Goal: Find contact information: Obtain details needed to contact an individual or organization

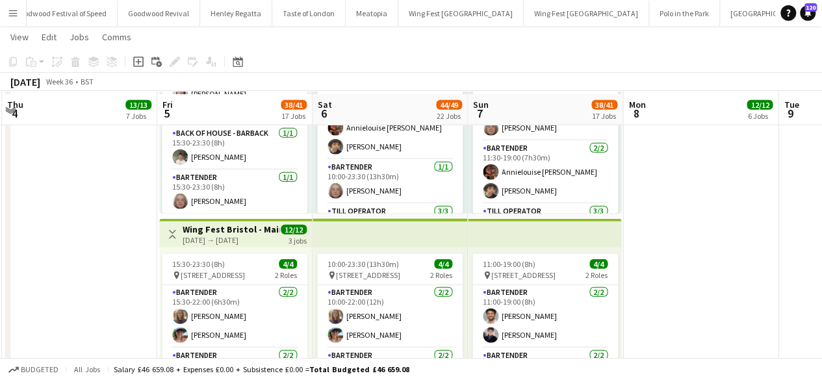
scroll to position [4002, 0]
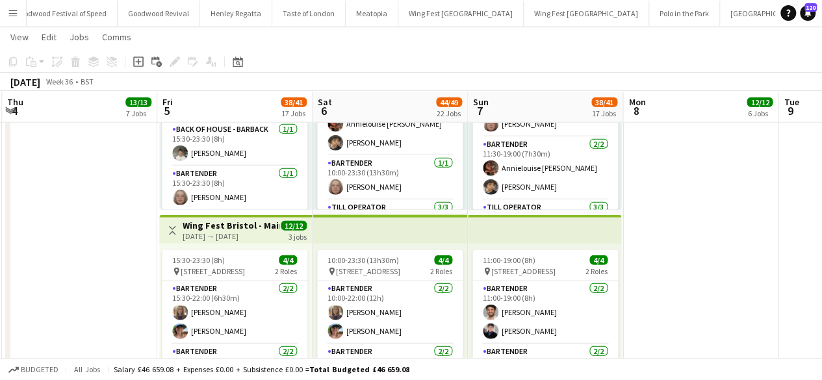
click at [199, 227] on h3 "Wing Fest Bristol - Main Bar - Container" at bounding box center [231, 226] width 97 height 12
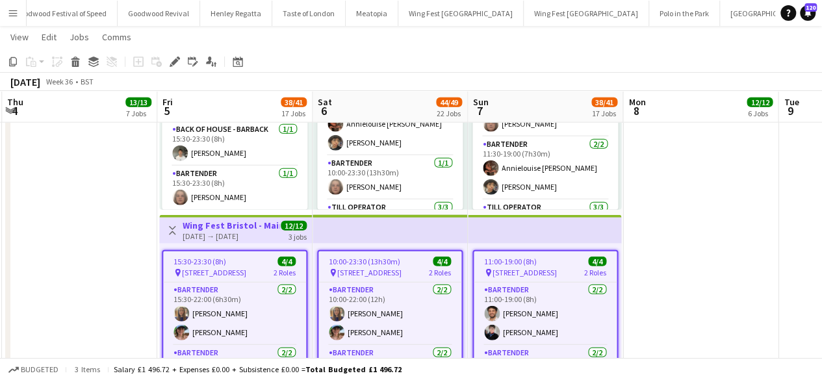
click at [199, 227] on h3 "Wing Fest Bristol - Main Bar - Container" at bounding box center [231, 226] width 97 height 12
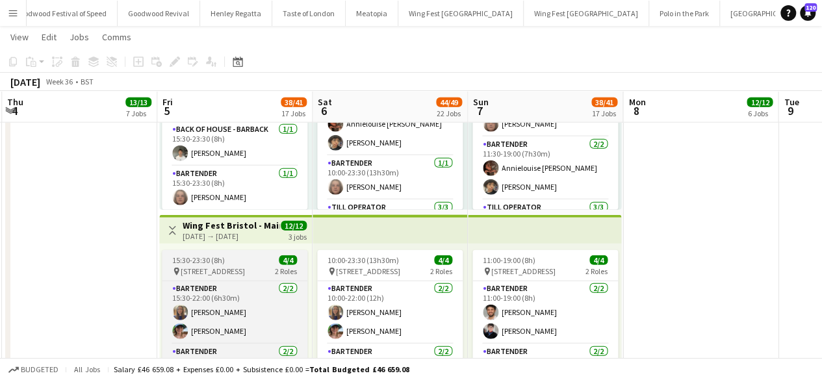
click at [218, 257] on span "15:30-23:30 (8h)" at bounding box center [198, 260] width 53 height 10
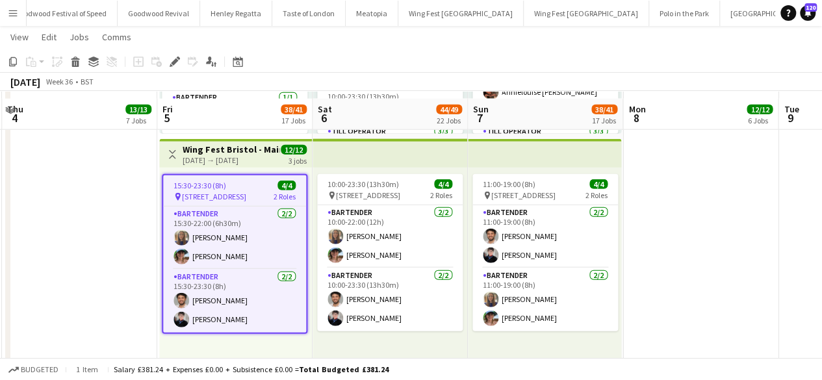
scroll to position [4087, 0]
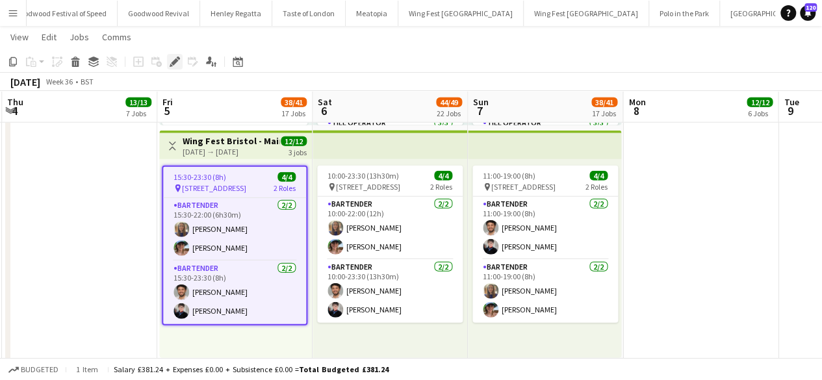
click at [175, 60] on icon at bounding box center [174, 61] width 7 height 7
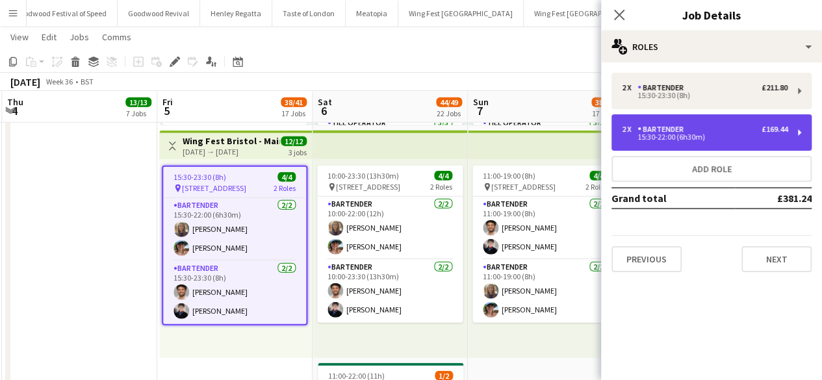
click at [655, 120] on div "2 x Bartender £169.44 15:30-22:00 (6h30m)" at bounding box center [711, 132] width 200 height 36
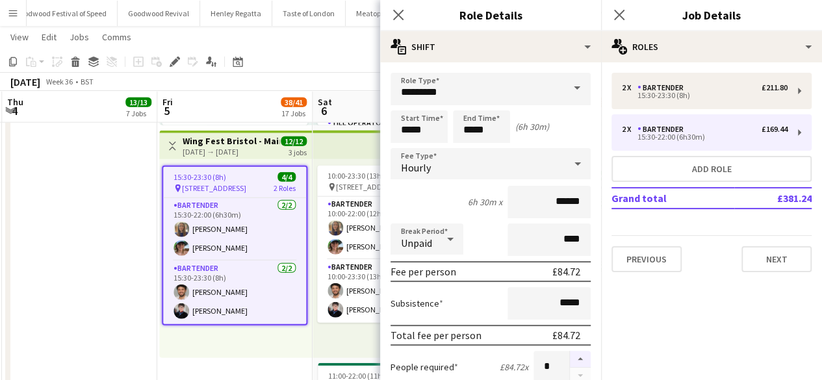
click at [570, 361] on button "button" at bounding box center [580, 359] width 21 height 17
type input "*"
click at [339, 337] on div "10:00-23:30 (13h30m) 4/4 pin The Pavillion 1, Bristol BS1 5JE, UK 2 Roles Barte…" at bounding box center [390, 258] width 155 height 199
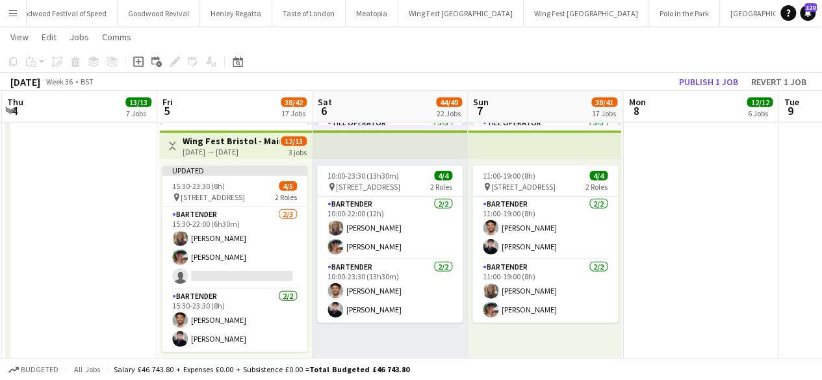
click at [205, 149] on div "05-09-2025 → 07-09-2025" at bounding box center [231, 152] width 97 height 10
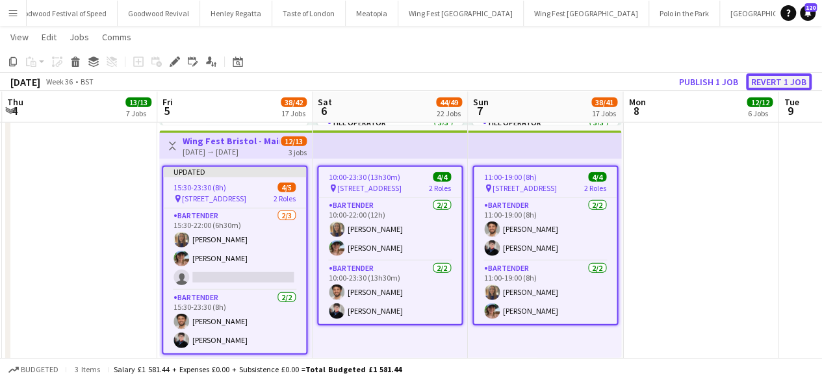
click at [790, 79] on button "Revert 1 job" at bounding box center [779, 81] width 66 height 17
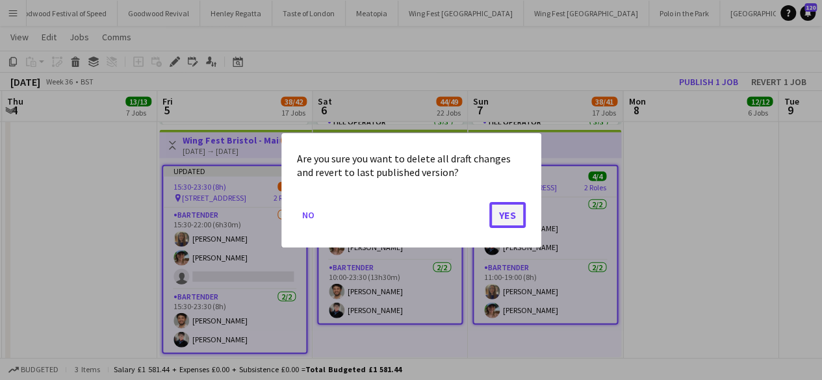
click at [512, 211] on button "Yes" at bounding box center [507, 214] width 36 height 26
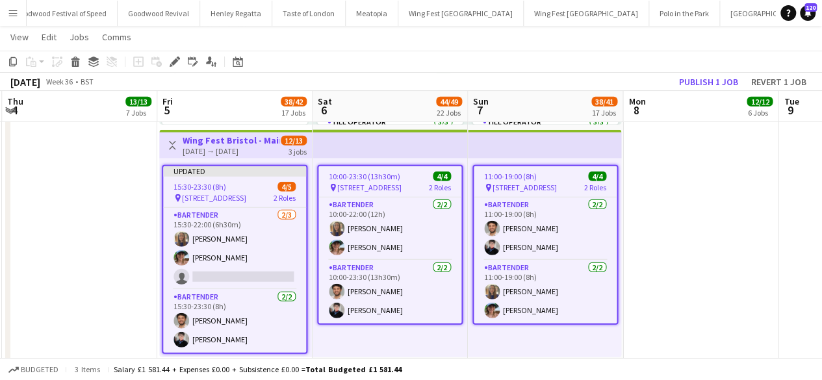
scroll to position [4087, 0]
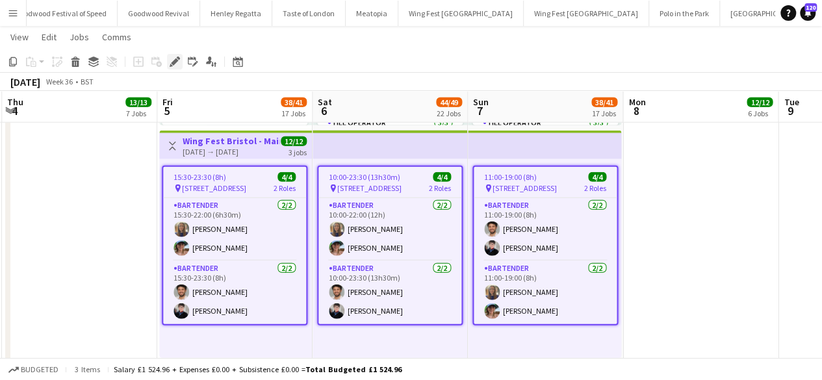
click at [172, 60] on icon "Edit" at bounding box center [175, 62] width 10 height 10
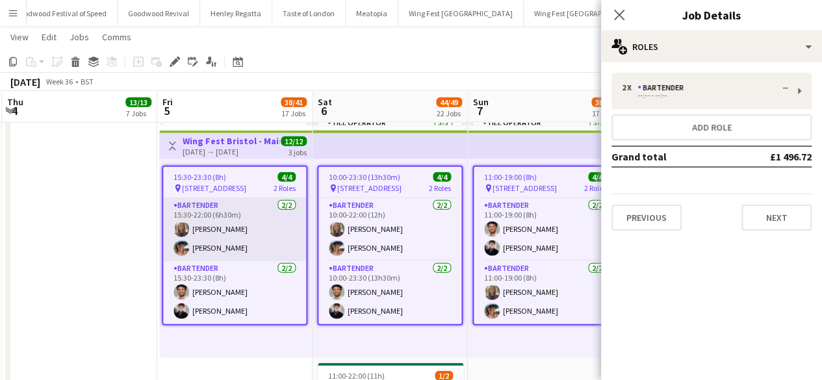
click at [218, 224] on app-card-role "Bartender 2/2 15:30-22:00 (6h30m) Bea Croft Isabella Thompson" at bounding box center [234, 229] width 143 height 63
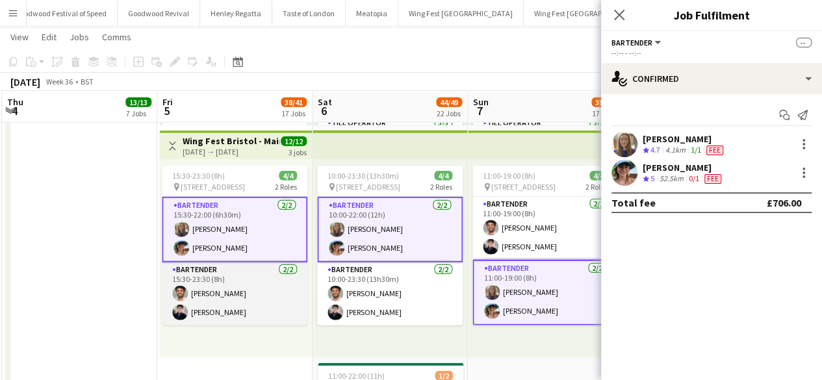
click at [199, 293] on app-card-role "Bartender 2/2 15:30-23:30 (8h) Dario Coughlan Georgina Mackenzie" at bounding box center [235, 293] width 146 height 63
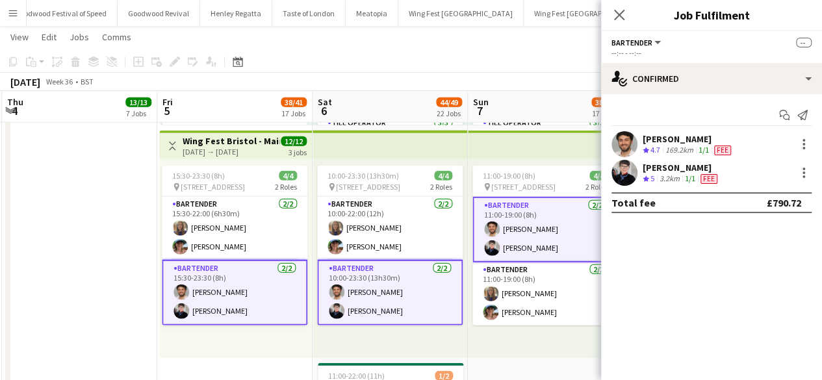
click at [199, 264] on app-card-role "Bartender 2/2 15:30-23:30 (8h) Dario Coughlan Georgina Mackenzie" at bounding box center [235, 293] width 146 height 66
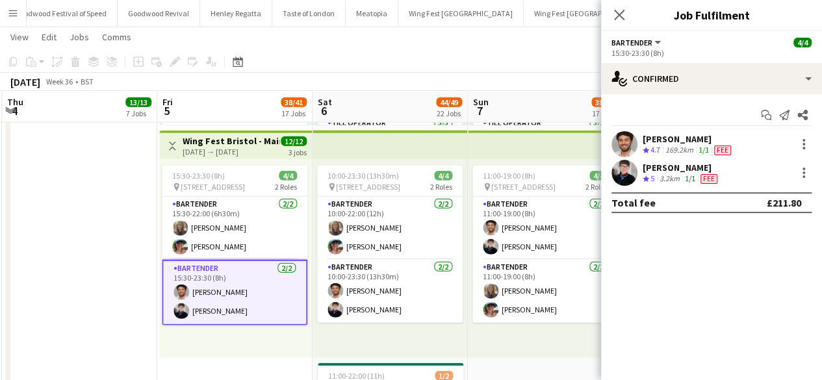
click at [211, 141] on h3 "Wing Fest Bristol - Main Bar - Container" at bounding box center [231, 141] width 97 height 12
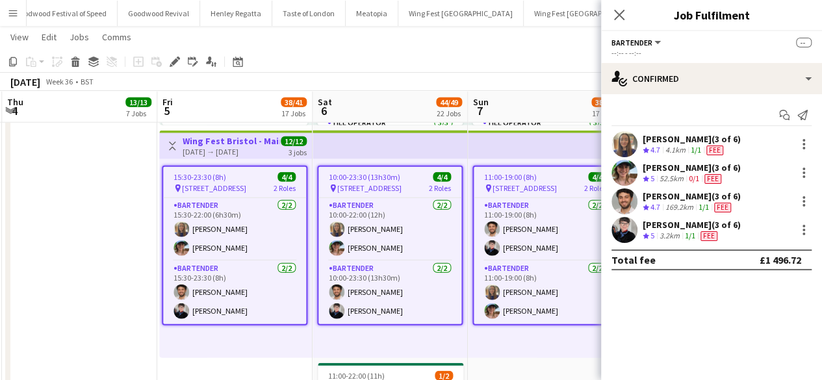
click at [211, 141] on h3 "Wing Fest Bristol - Main Bar - Container" at bounding box center [231, 141] width 97 height 12
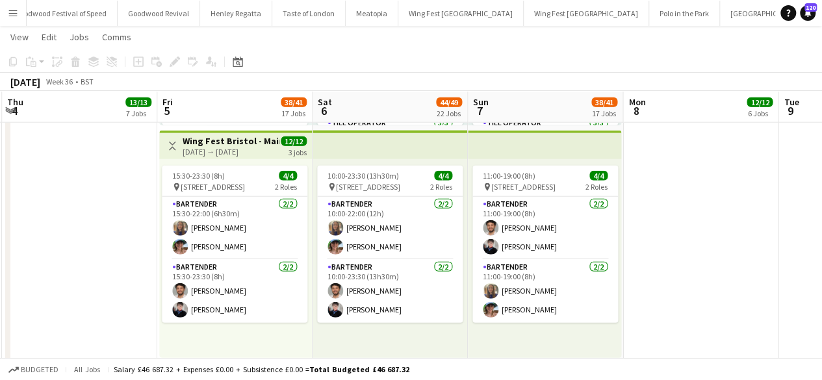
click at [207, 140] on h3 "Wing Fest Bristol - Main Bar - Container" at bounding box center [231, 141] width 97 height 12
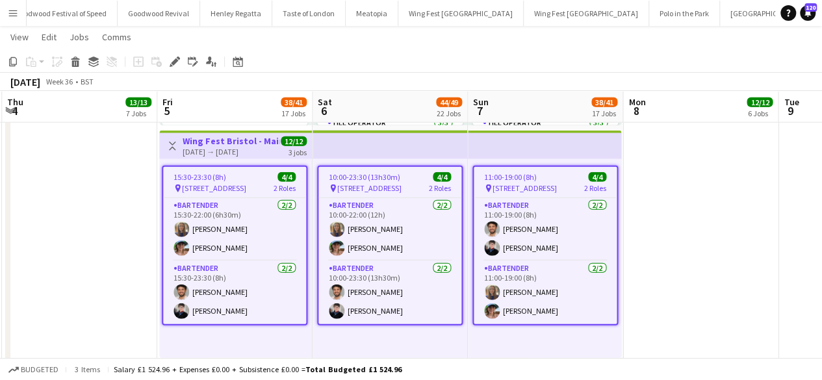
click at [207, 140] on h3 "Wing Fest Bristol - Main Bar - Container" at bounding box center [231, 141] width 97 height 12
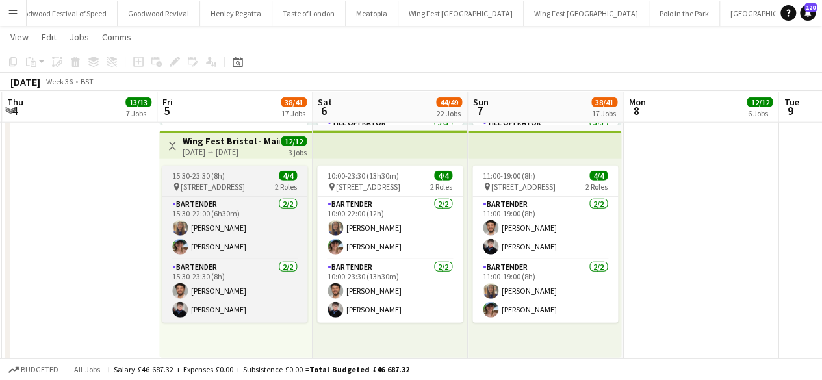
click at [207, 182] on div "pin The Pavillion 1, Bristol BS1 5JE, UK 2 Roles" at bounding box center [235, 187] width 146 height 10
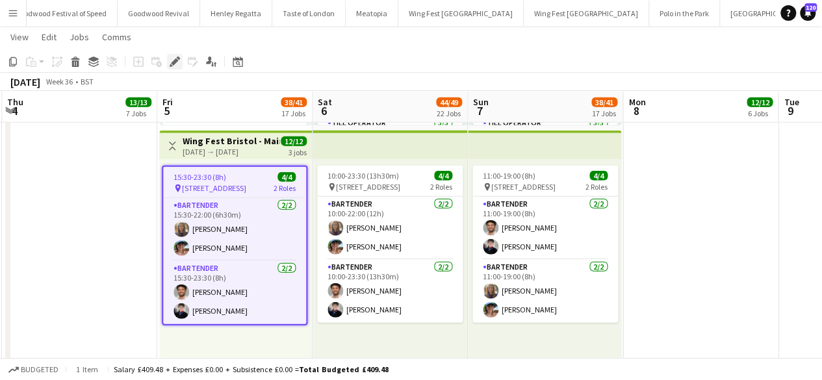
click at [174, 57] on icon "Edit" at bounding box center [175, 62] width 10 height 10
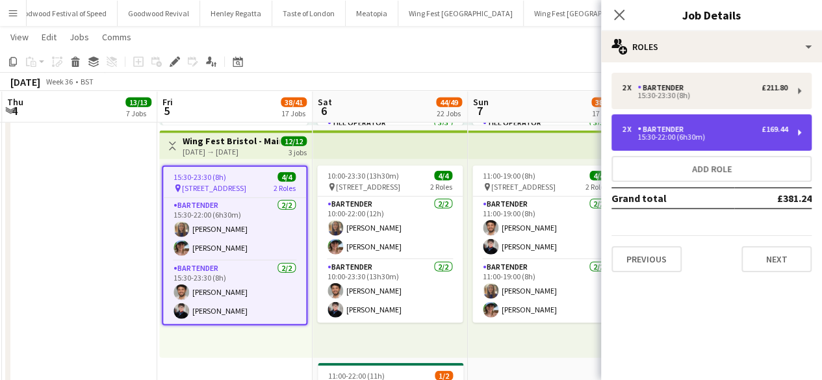
click at [680, 136] on div "15:30-22:00 (6h30m)" at bounding box center [705, 137] width 166 height 6
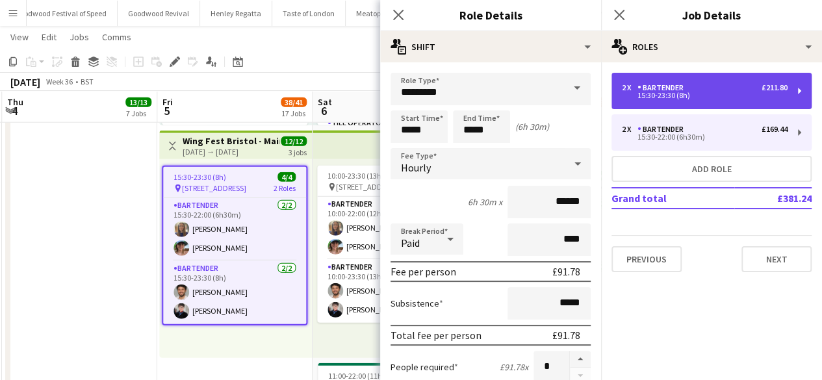
click at [676, 93] on div "15:30-23:30 (8h)" at bounding box center [705, 95] width 166 height 6
type input "*****"
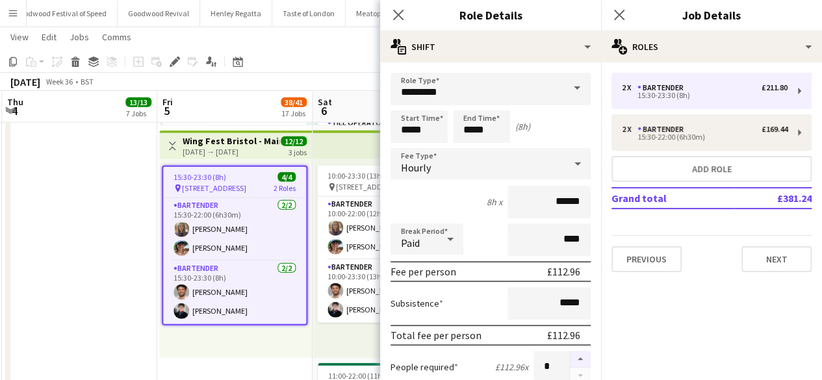
click at [571, 351] on button "button" at bounding box center [580, 359] width 21 height 17
type input "*"
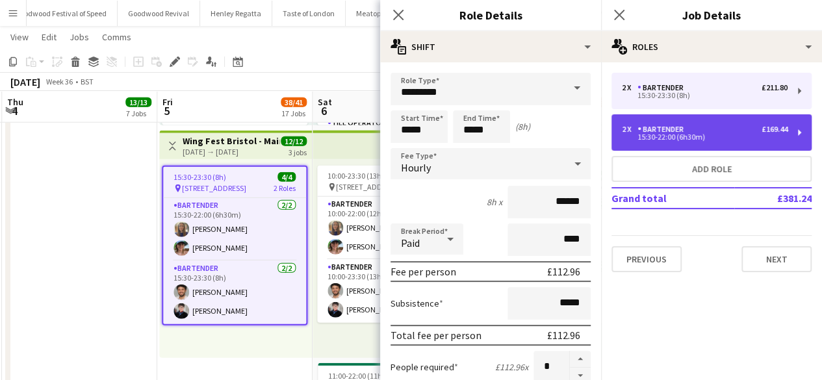
click at [680, 128] on div "Bartender" at bounding box center [662, 129] width 51 height 9
type input "*****"
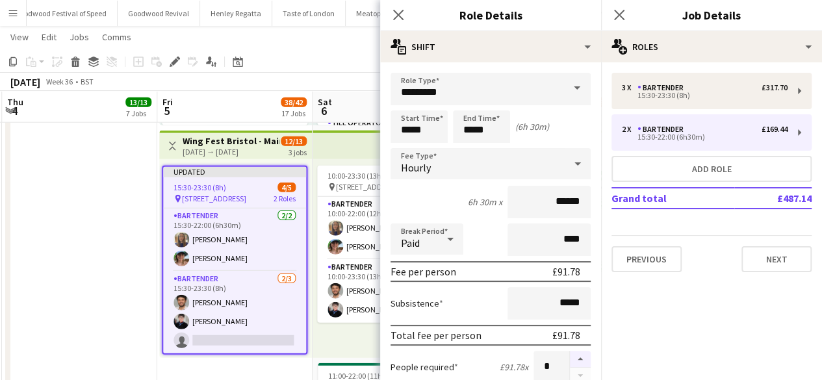
click at [574, 354] on button "button" at bounding box center [580, 359] width 21 height 17
type input "*"
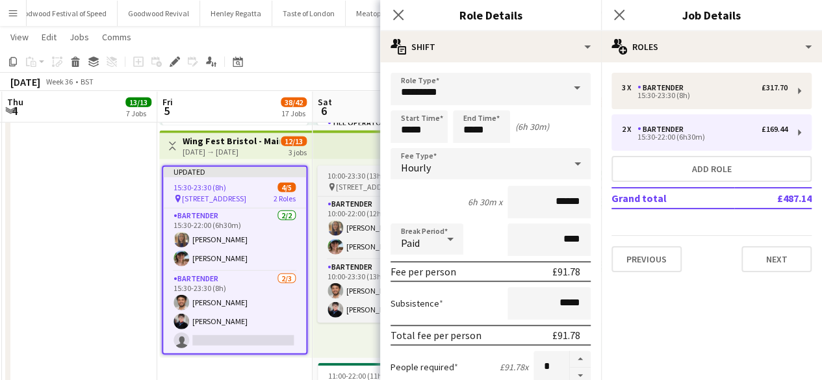
click at [368, 177] on span "10:00-23:30 (13h30m)" at bounding box center [362, 176] width 71 height 10
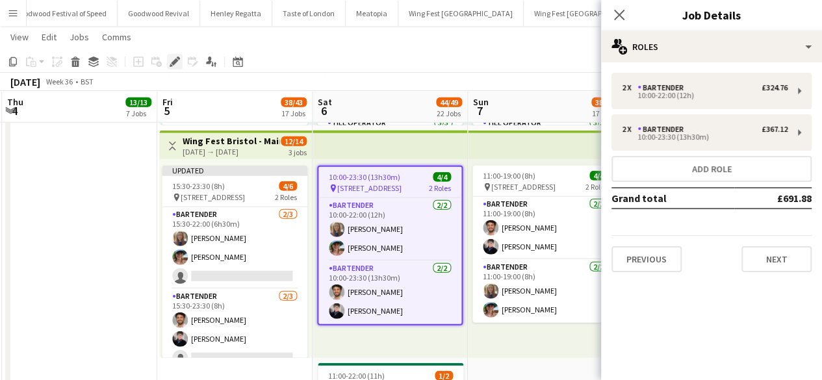
click at [180, 55] on div "Edit" at bounding box center [175, 62] width 16 height 16
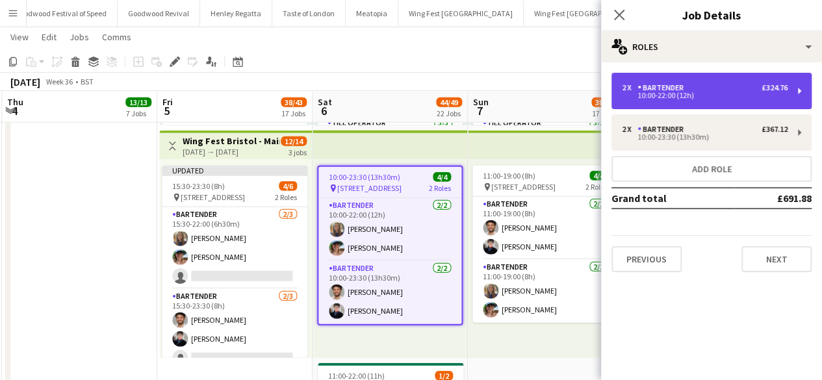
click at [662, 99] on div "10:00-22:00 (12h)" at bounding box center [705, 95] width 166 height 6
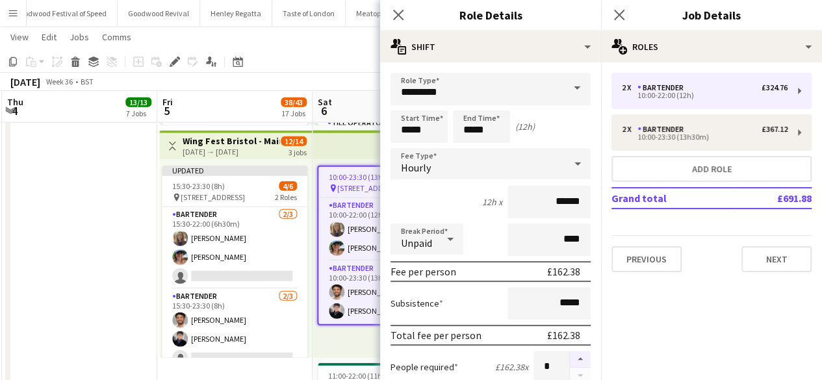
click at [570, 361] on button "button" at bounding box center [580, 359] width 21 height 17
type input "*"
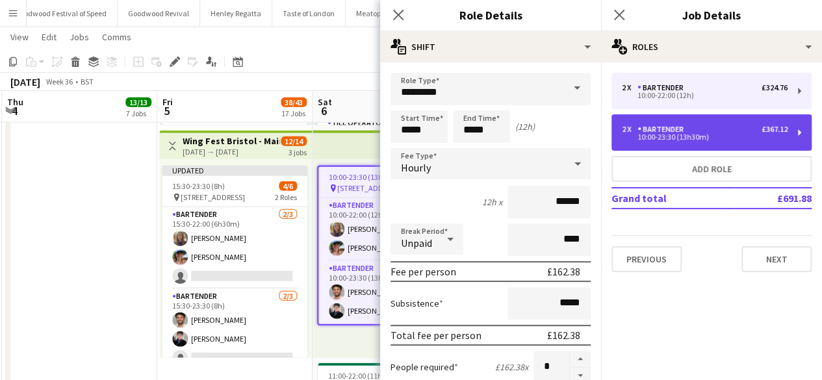
click at [666, 132] on div "Bartender" at bounding box center [662, 129] width 51 height 9
type input "*****"
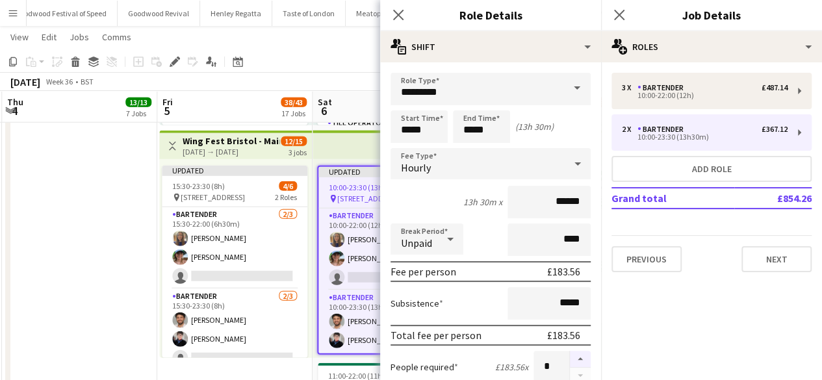
click at [570, 361] on button "button" at bounding box center [580, 359] width 21 height 17
type input "*"
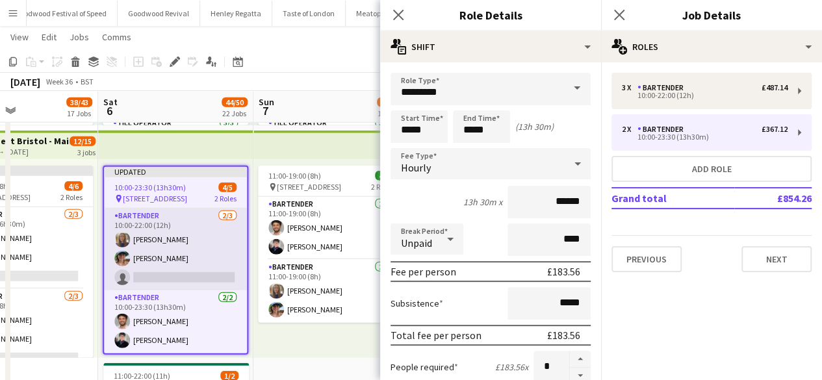
scroll to position [0, 524]
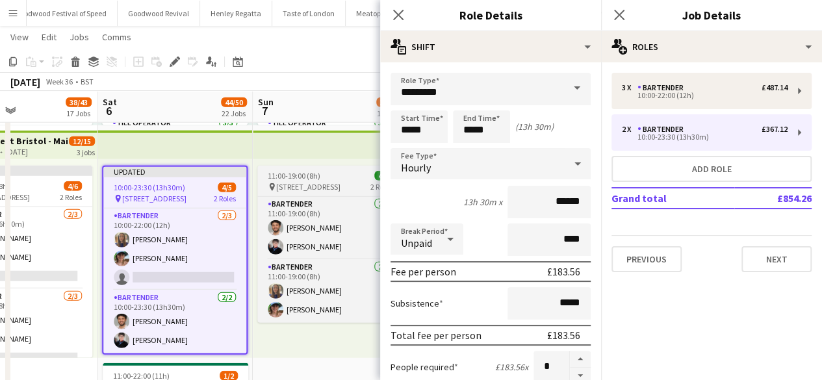
click at [294, 168] on app-job-card "11:00-19:00 (8h) 4/4 pin The Pavillion 1, Bristol BS1 5JE, UK 2 Roles Bartender…" at bounding box center [330, 244] width 146 height 157
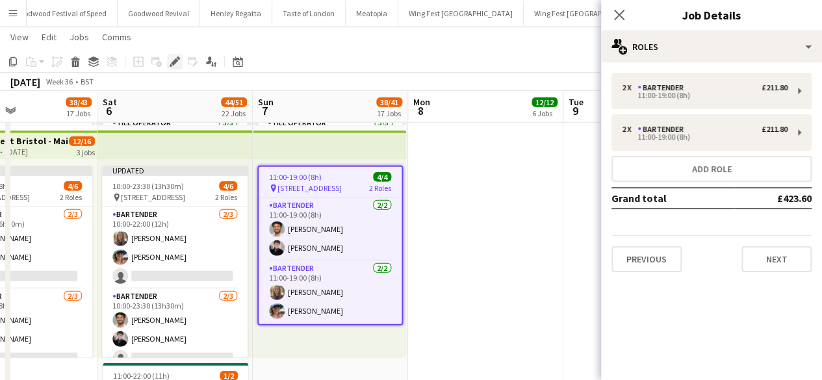
click at [177, 60] on icon at bounding box center [174, 61] width 7 height 7
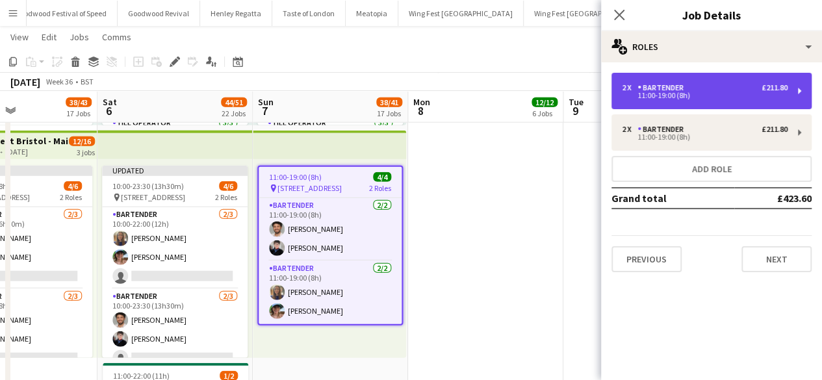
click at [761, 85] on div "£211.80" at bounding box center [774, 87] width 26 height 9
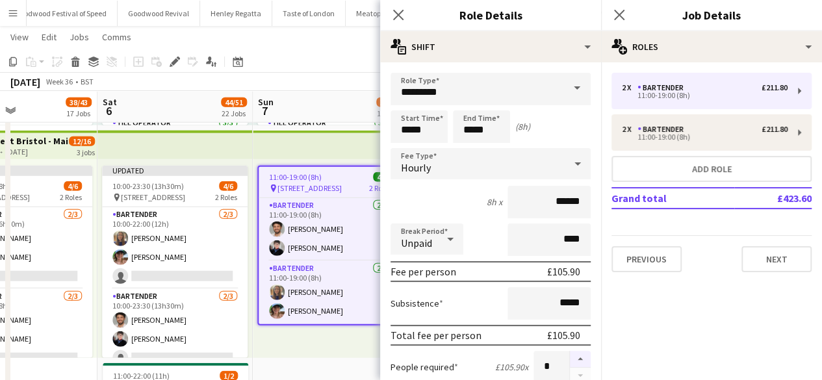
click at [570, 356] on button "button" at bounding box center [580, 359] width 21 height 17
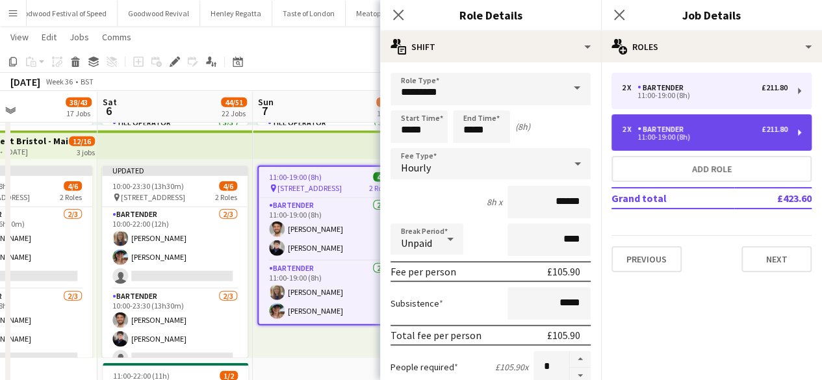
click at [677, 136] on div "11:00-19:00 (8h)" at bounding box center [705, 137] width 166 height 6
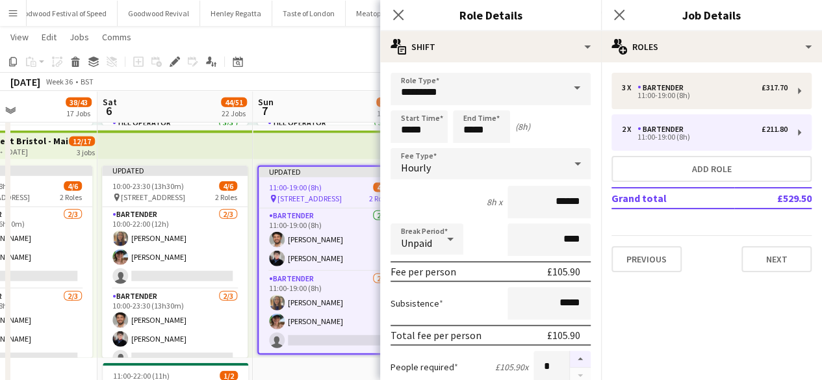
click at [570, 360] on button "button" at bounding box center [580, 359] width 21 height 17
type input "*"
click at [355, 363] on app-date-cell "10:00-23:00 (13h) 2/2 pin The Pavillion 1, Bristol BS1 5JE, UK 2 Roles Bar Supe…" at bounding box center [330, 161] width 155 height 1002
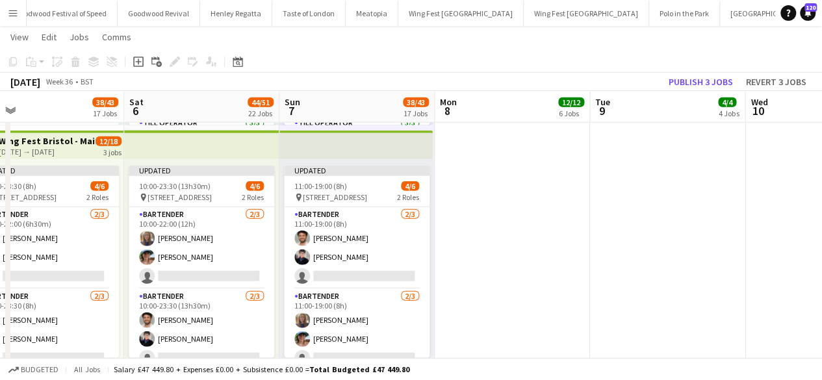
scroll to position [0, 519]
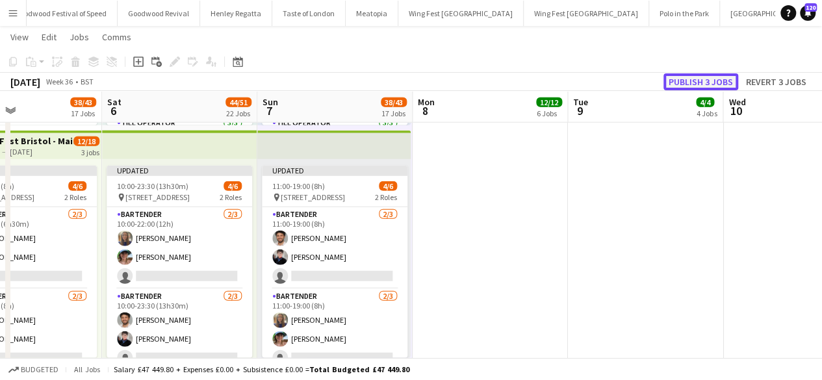
click at [704, 80] on button "Publish 3 jobs" at bounding box center [700, 81] width 75 height 17
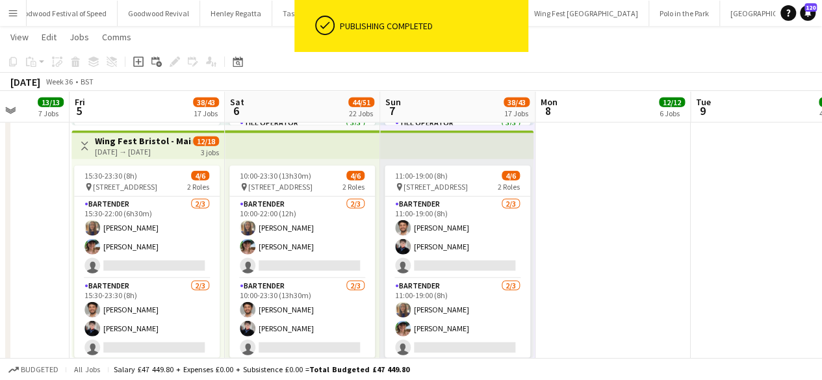
scroll to position [0, 395]
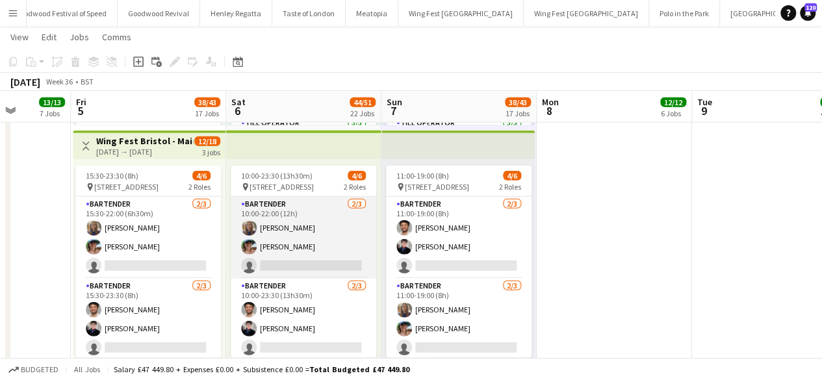
click at [292, 258] on app-card-role "Bartender 2/3 10:00-22:00 (12h) Bea Croft Isabella Thompson single-neutral-acti…" at bounding box center [304, 238] width 146 height 82
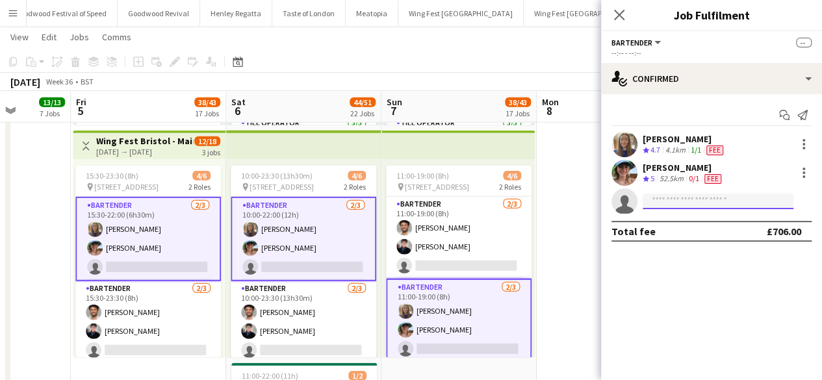
click at [660, 202] on input at bounding box center [718, 202] width 151 height 16
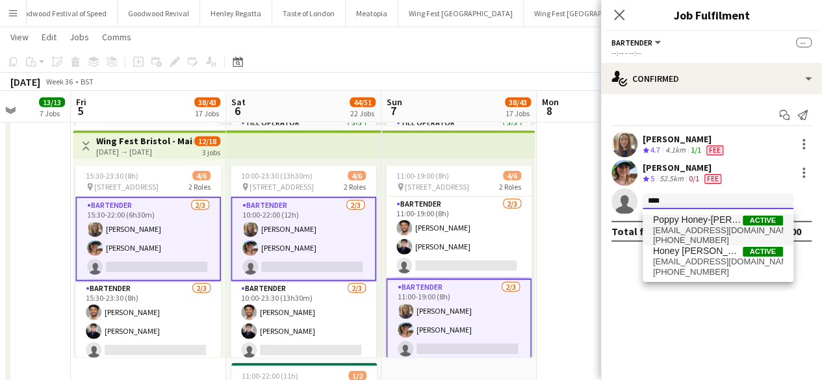
type input "****"
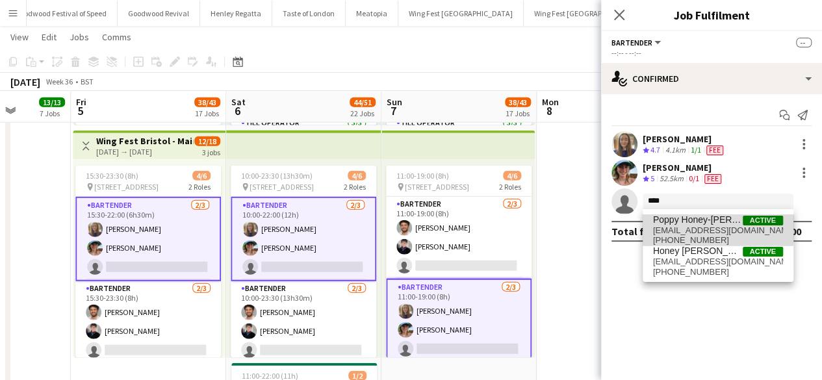
click at [676, 222] on span "Poppy Honey-[PERSON_NAME]" at bounding box center [698, 219] width 90 height 11
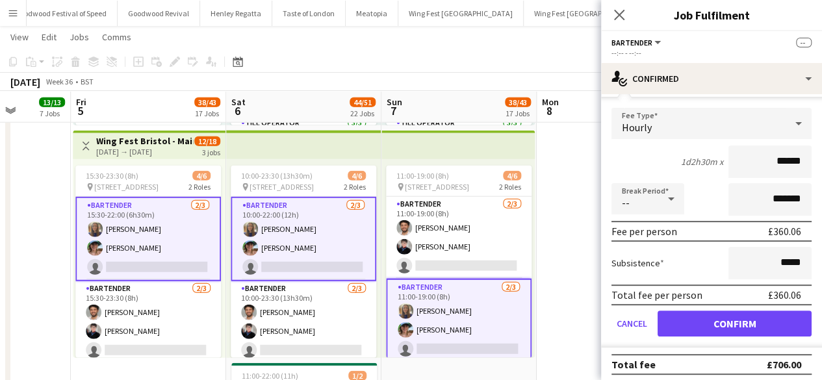
scroll to position [129, 0]
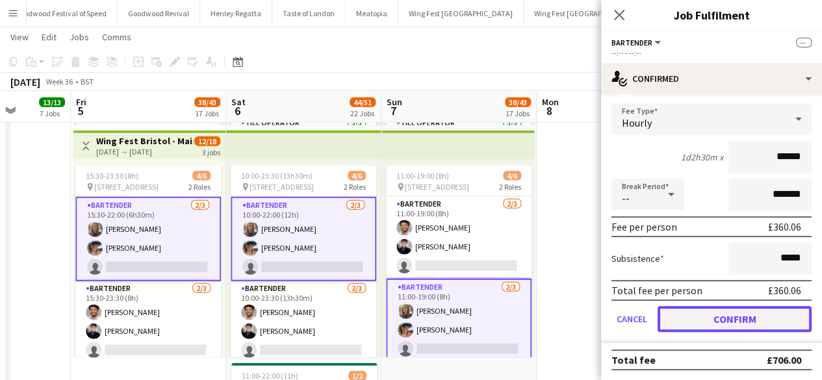
click at [703, 326] on button "Confirm" at bounding box center [735, 319] width 154 height 26
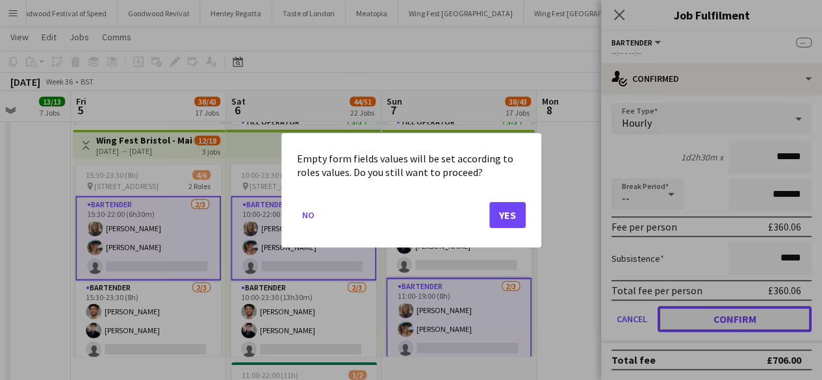
scroll to position [0, 0]
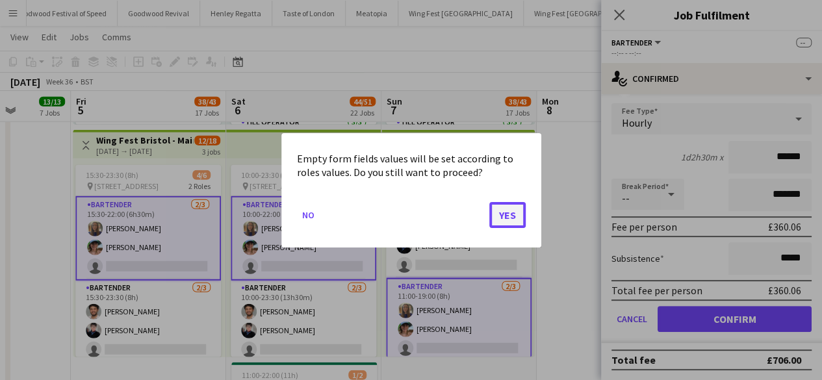
click at [500, 208] on button "Yes" at bounding box center [507, 214] width 36 height 26
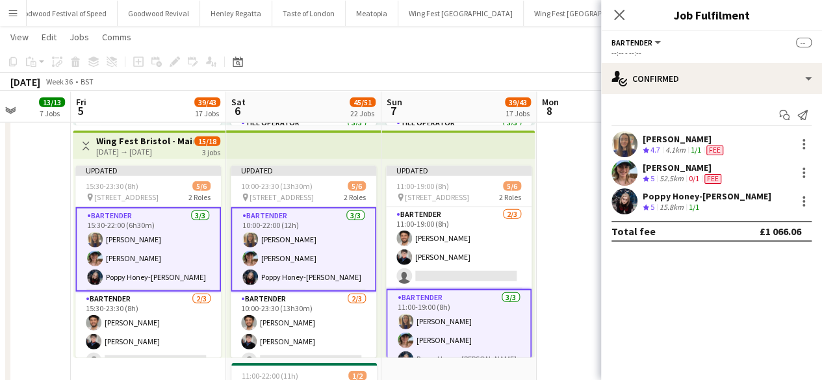
click at [557, 227] on app-date-cell at bounding box center [614, 161] width 155 height 1002
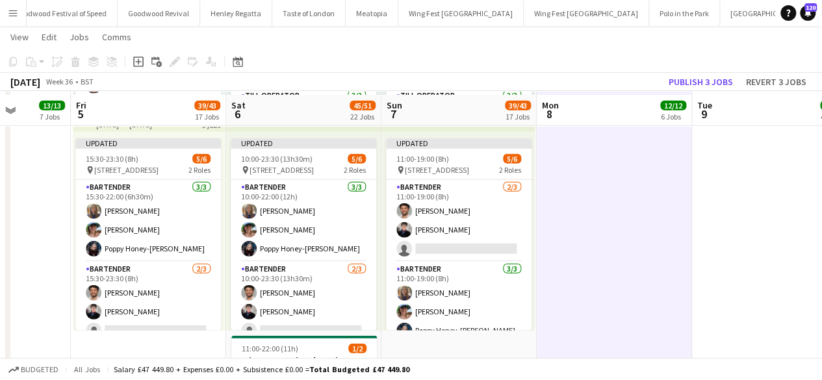
scroll to position [4113, 0]
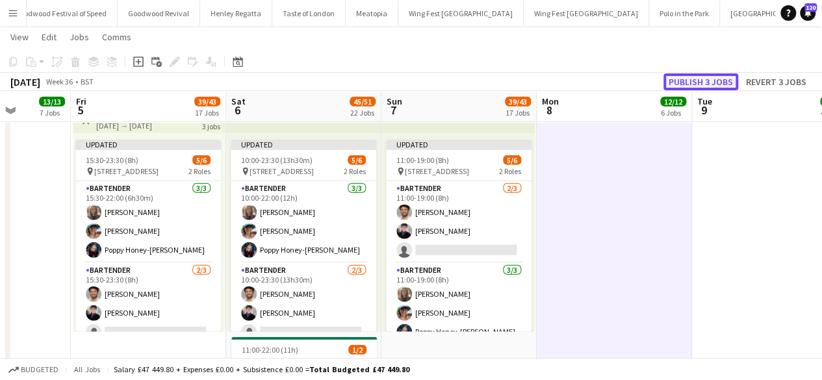
click at [685, 84] on button "Publish 3 jobs" at bounding box center [700, 81] width 75 height 17
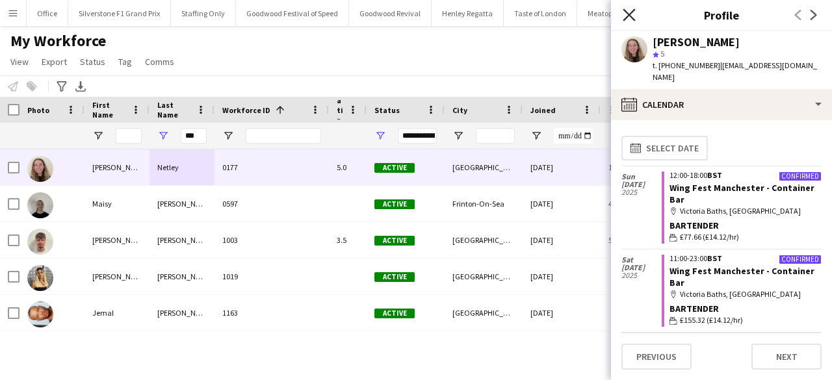
scroll to position [186, 0]
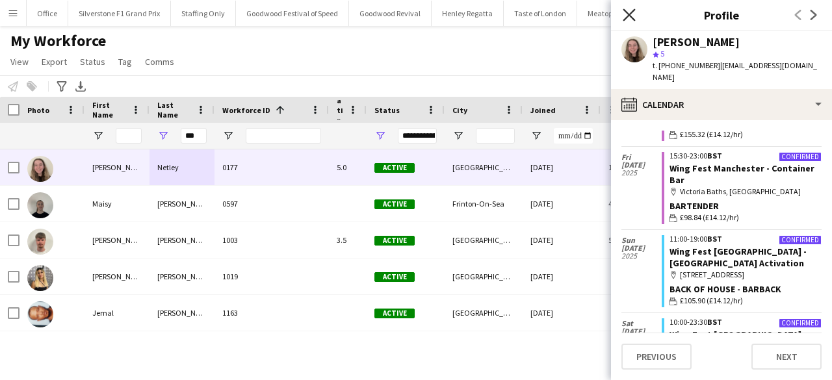
click at [626, 17] on icon at bounding box center [628, 14] width 12 height 12
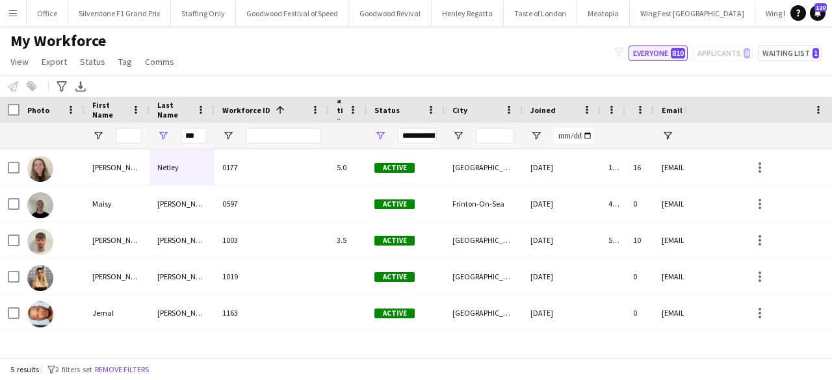
click at [672, 53] on button "Everyone 810" at bounding box center [657, 53] width 59 height 16
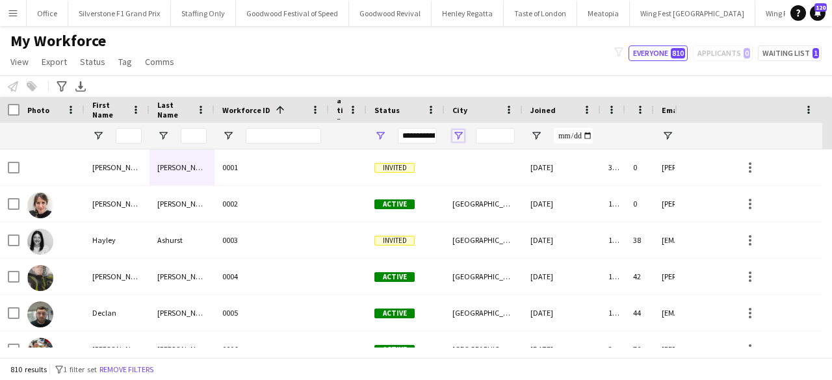
click at [460, 135] on span "Open Filter Menu" at bounding box center [458, 136] width 12 height 12
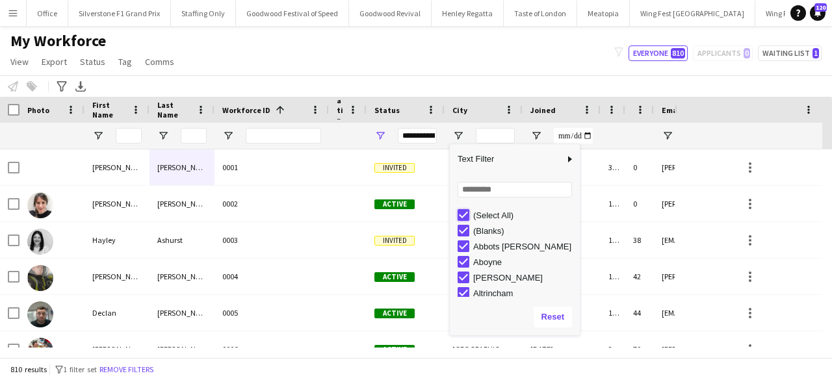
type input "***"
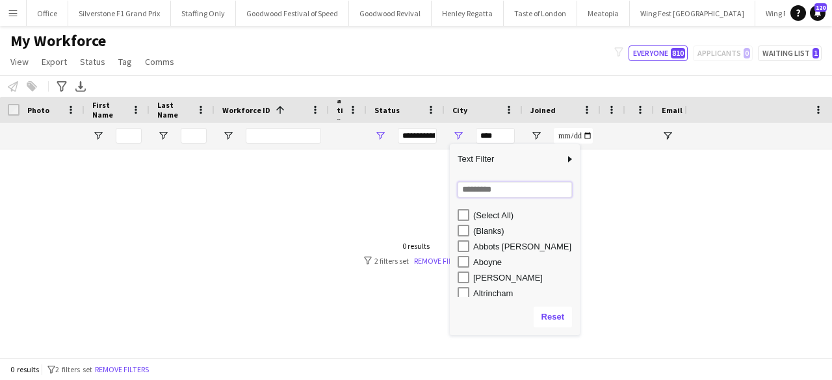
click at [488, 185] on input "Search filter values" at bounding box center [514, 190] width 114 height 16
type input "**"
type input "**********"
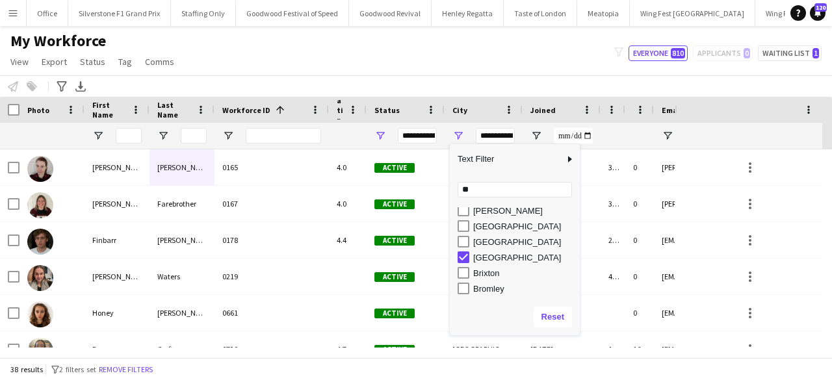
scroll to position [36, 0]
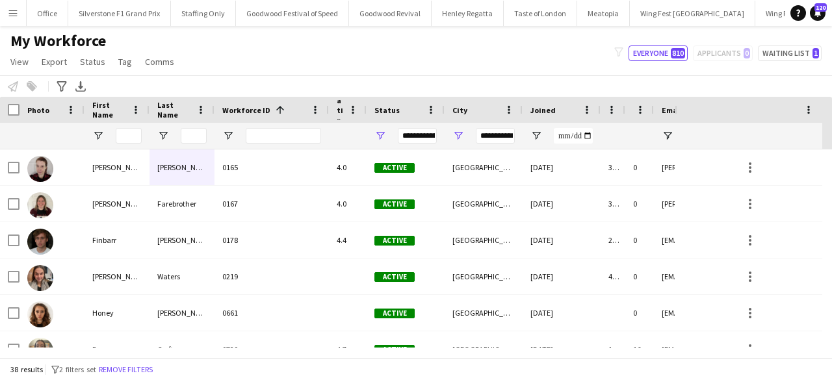
click at [452, 62] on div "My Workforce View Views Default view [PERSON_NAME] BD's Payroll New Starters Ne…" at bounding box center [416, 53] width 832 height 44
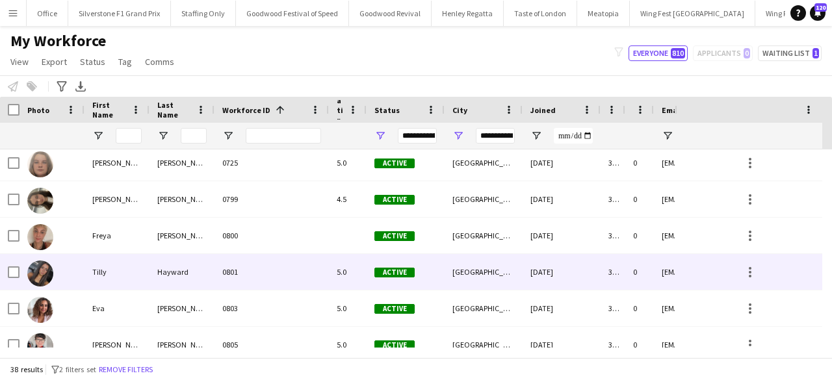
scroll to position [225, 0]
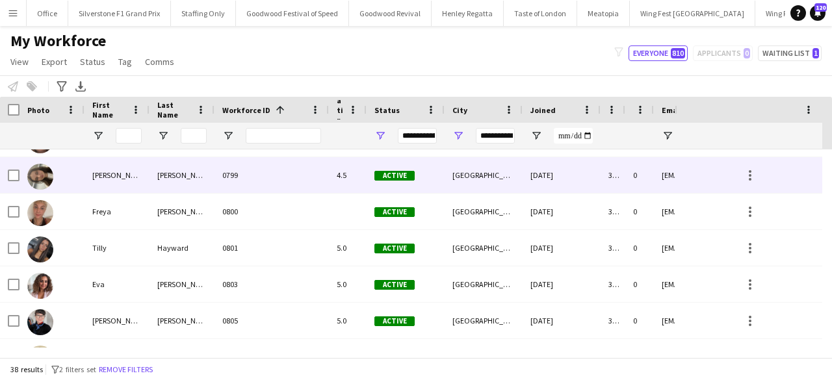
click at [135, 173] on div "[PERSON_NAME]" at bounding box center [116, 175] width 65 height 36
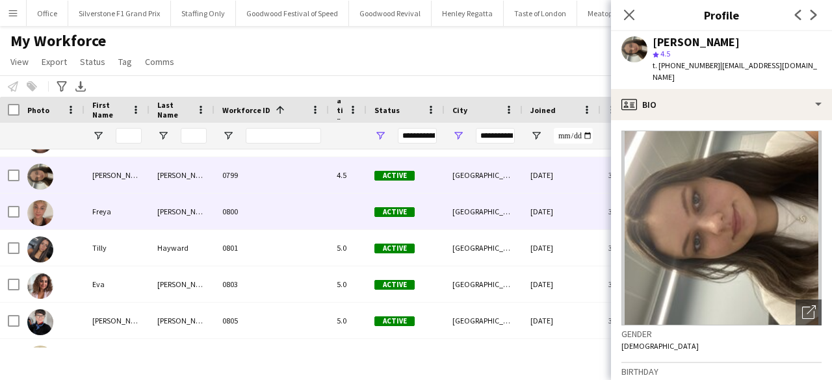
click at [105, 214] on div "Freya" at bounding box center [116, 212] width 65 height 36
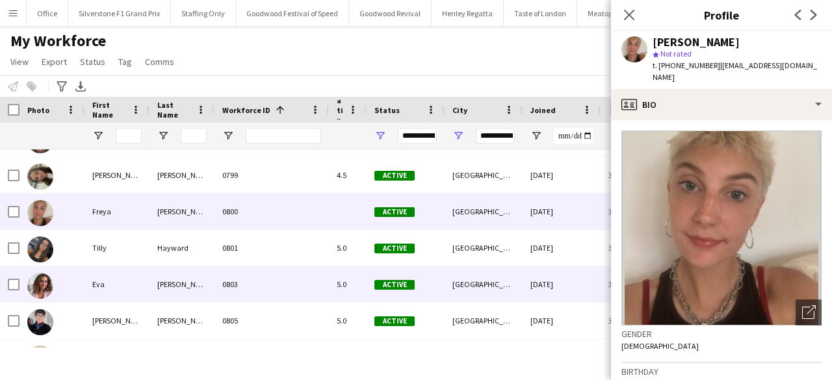
click at [123, 300] on div "Eva" at bounding box center [116, 284] width 65 height 36
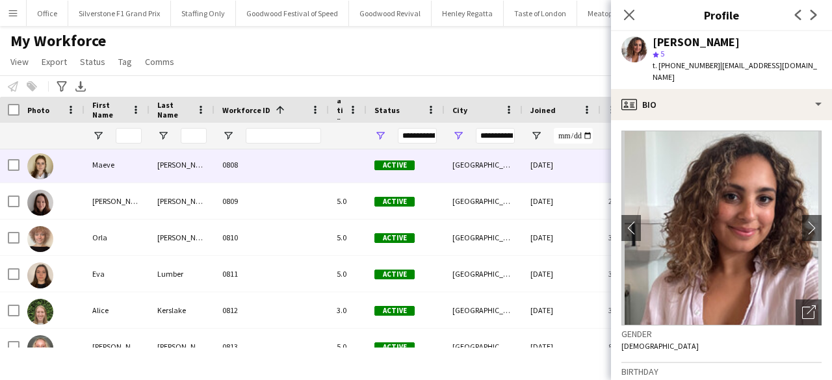
click at [133, 172] on div "Maeve" at bounding box center [116, 165] width 65 height 36
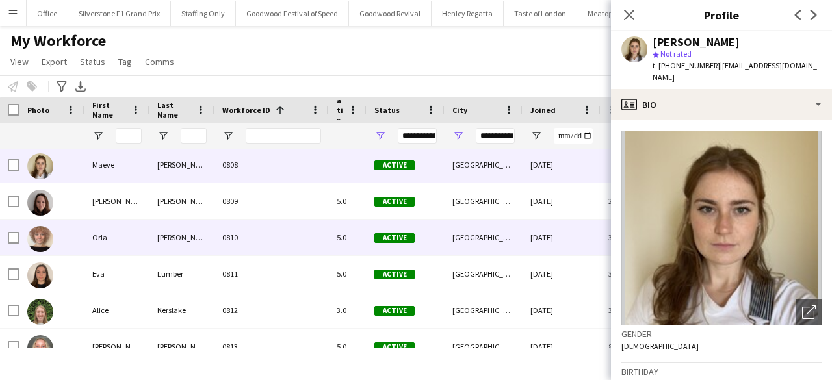
click at [117, 236] on div "Orla" at bounding box center [116, 238] width 65 height 36
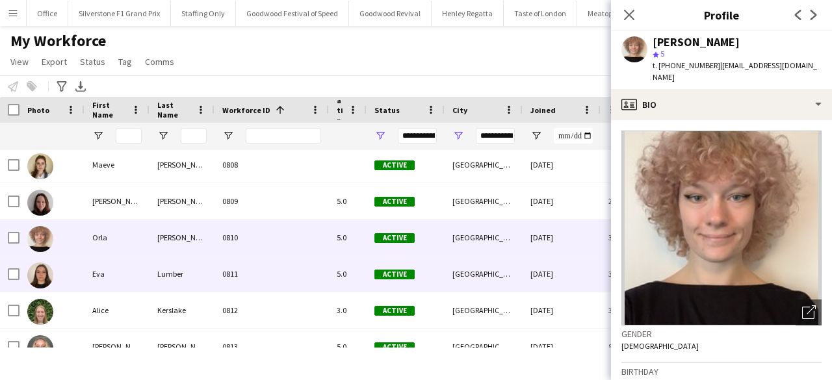
click at [114, 280] on div "Eva" at bounding box center [116, 274] width 65 height 36
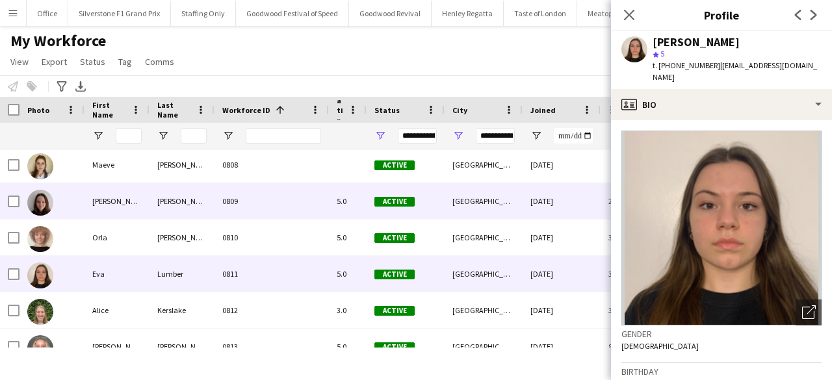
click at [131, 194] on div "[PERSON_NAME]" at bounding box center [116, 201] width 65 height 36
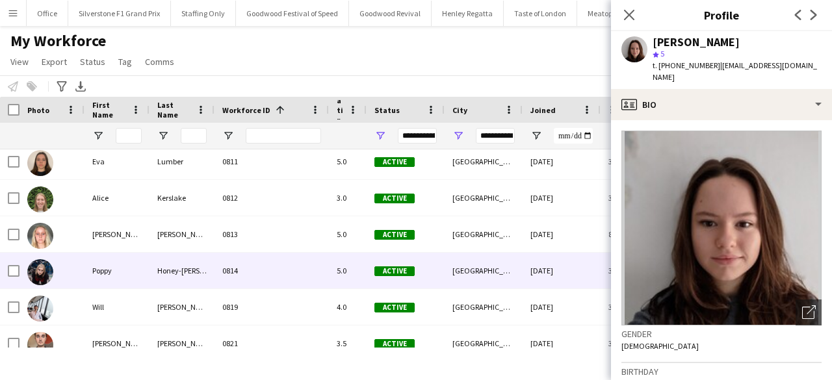
scroll to position [554, 0]
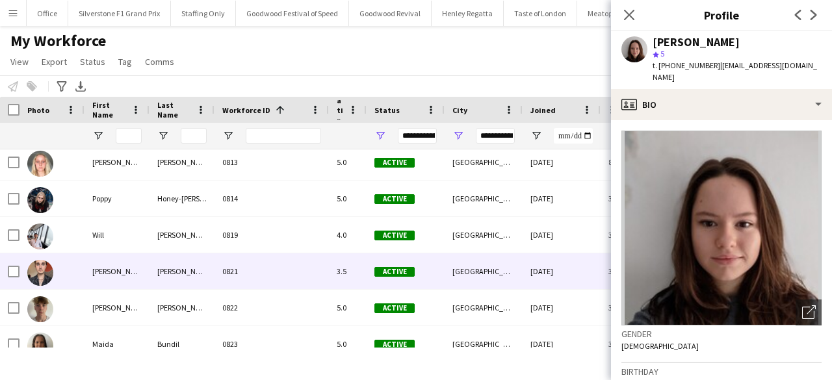
click at [120, 282] on div "[PERSON_NAME]" at bounding box center [116, 271] width 65 height 36
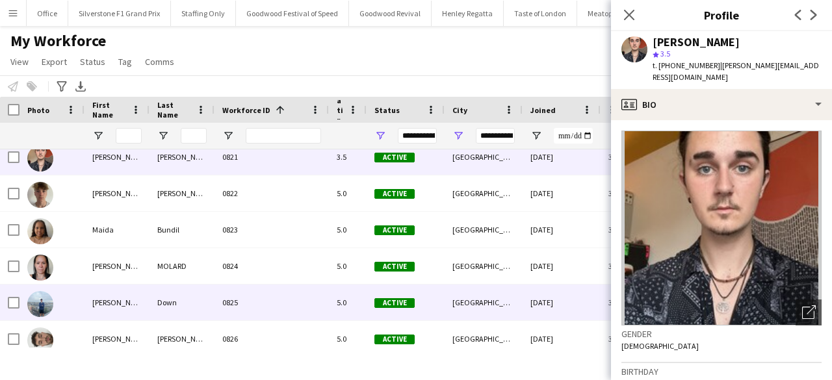
scroll to position [739, 0]
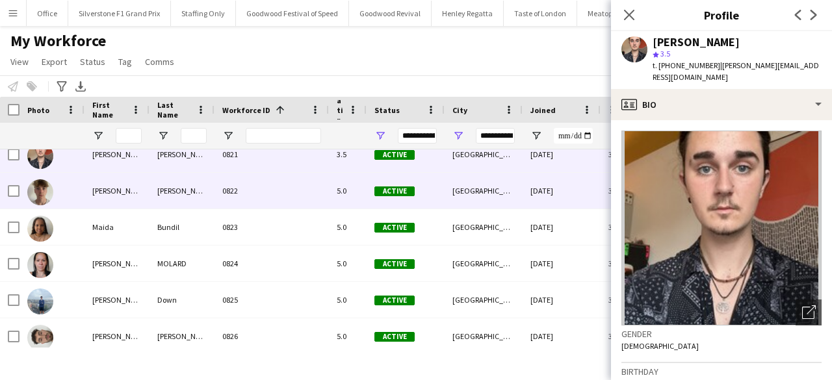
click at [108, 191] on div "[PERSON_NAME]" at bounding box center [116, 191] width 65 height 36
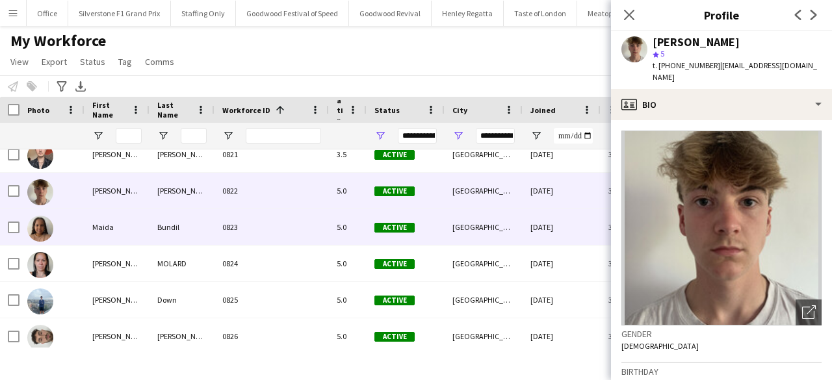
click at [125, 228] on div "Maida" at bounding box center [116, 227] width 65 height 36
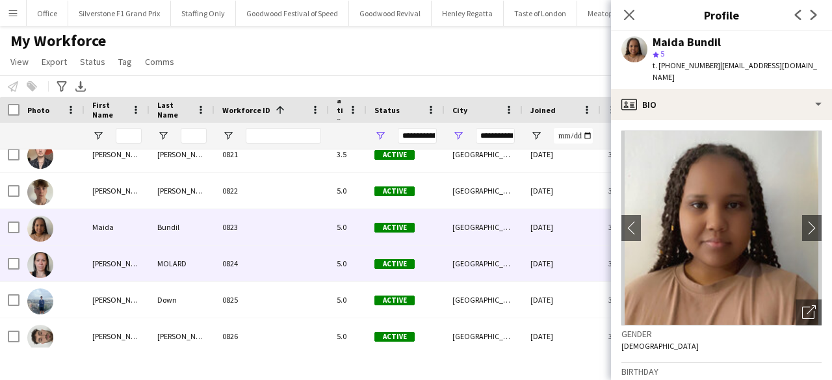
click at [139, 268] on div "[PERSON_NAME]" at bounding box center [116, 264] width 65 height 36
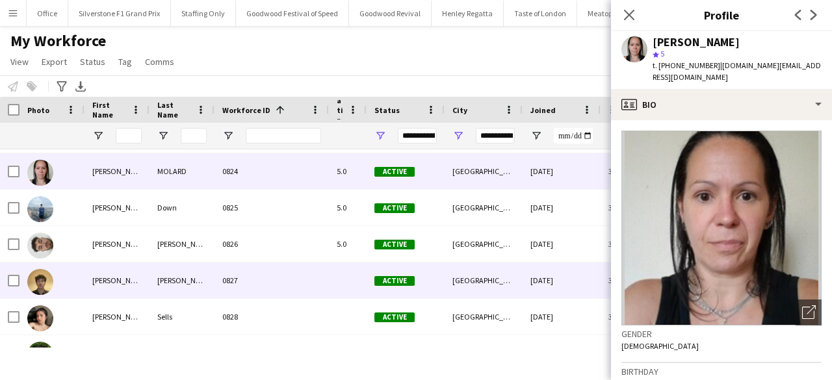
scroll to position [837, 0]
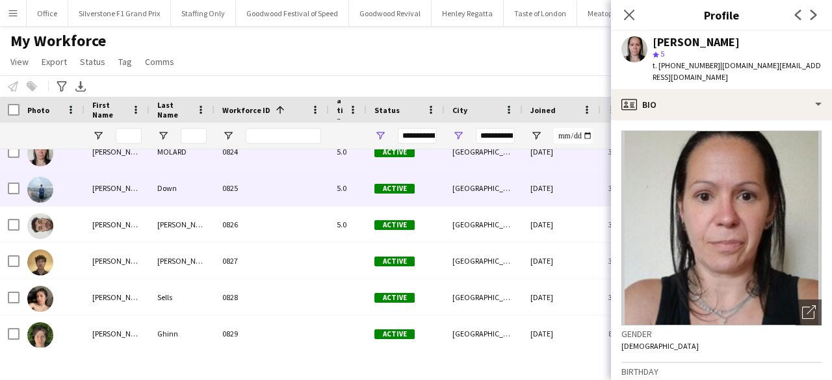
click at [113, 190] on div "[PERSON_NAME]" at bounding box center [116, 188] width 65 height 36
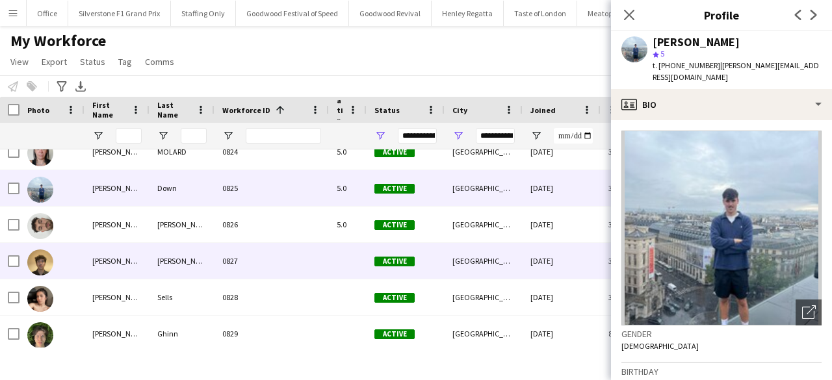
click at [160, 270] on div "[PERSON_NAME]" at bounding box center [181, 261] width 65 height 36
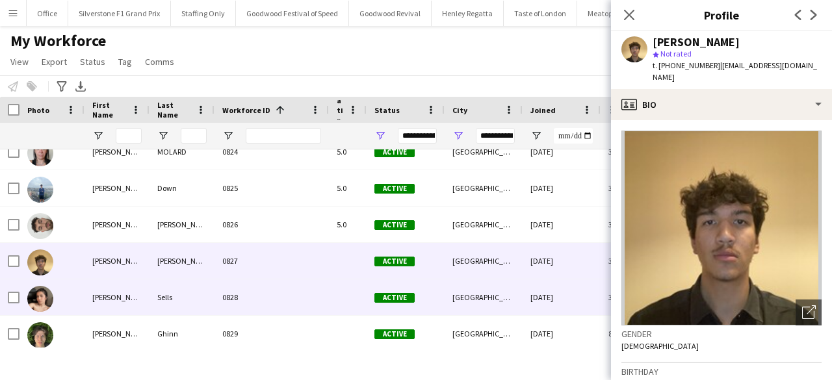
click at [112, 298] on div "[PERSON_NAME]" at bounding box center [116, 297] width 65 height 36
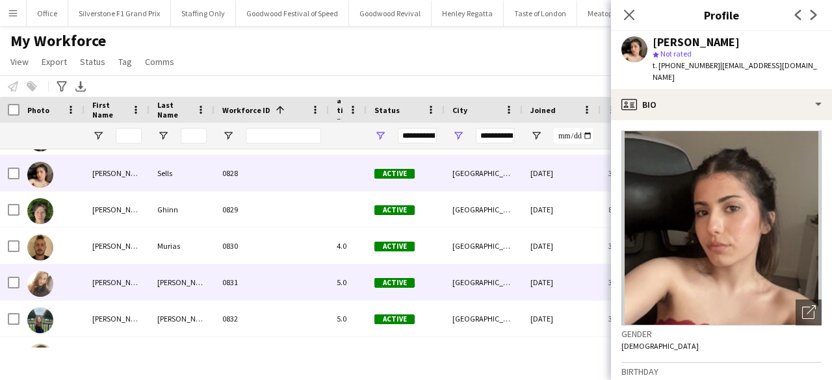
scroll to position [978, 0]
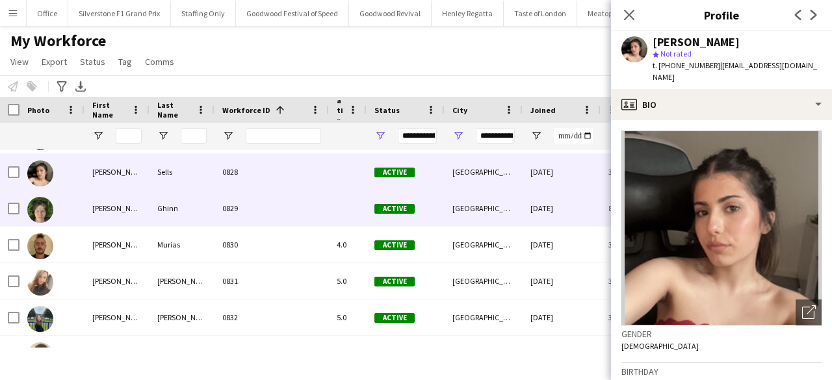
click at [135, 209] on div "[PERSON_NAME]" at bounding box center [116, 208] width 65 height 36
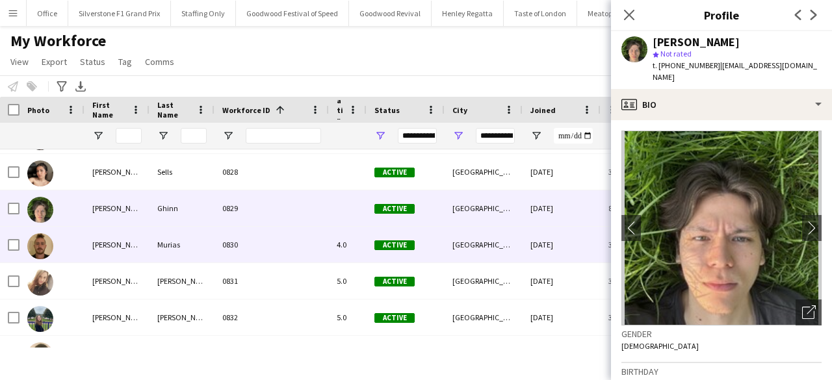
click at [117, 252] on div "[PERSON_NAME]" at bounding box center [116, 245] width 65 height 36
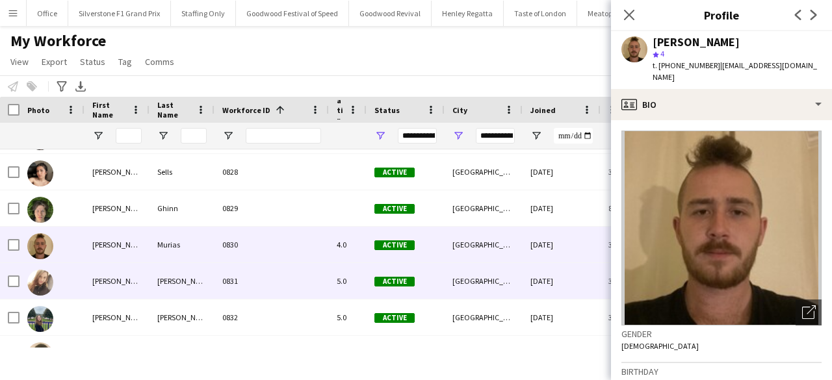
click at [129, 285] on div "[PERSON_NAME]" at bounding box center [116, 281] width 65 height 36
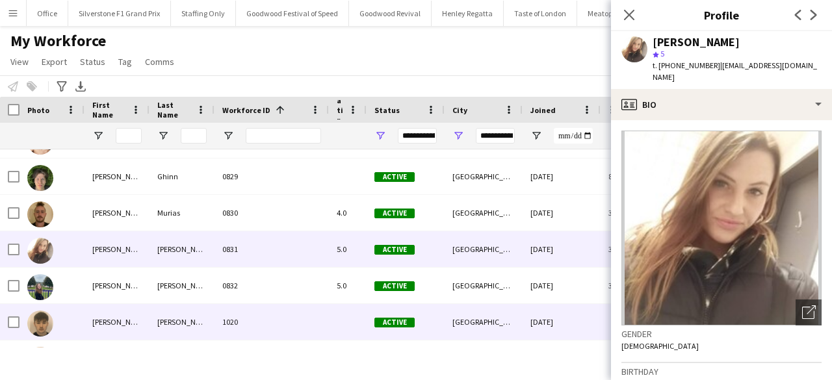
scroll to position [1039, 0]
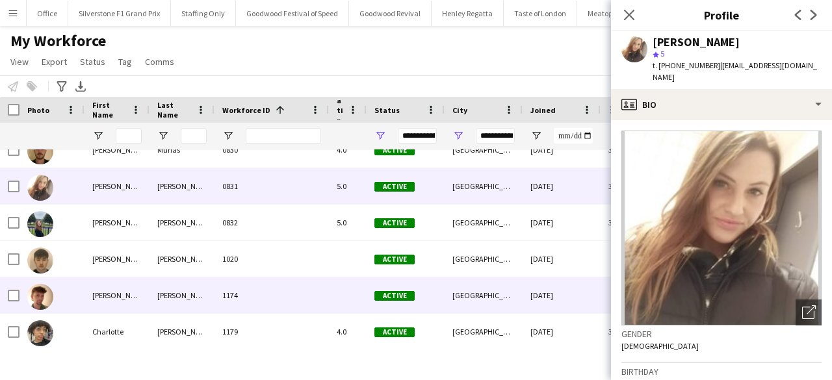
click at [110, 296] on div "[PERSON_NAME]" at bounding box center [116, 295] width 65 height 36
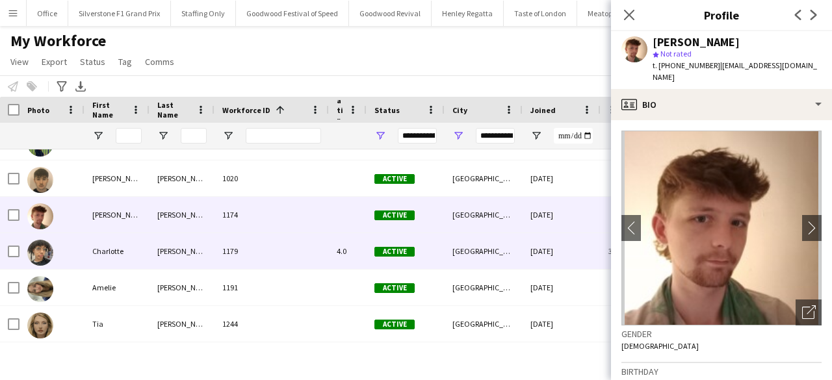
scroll to position [1184, 0]
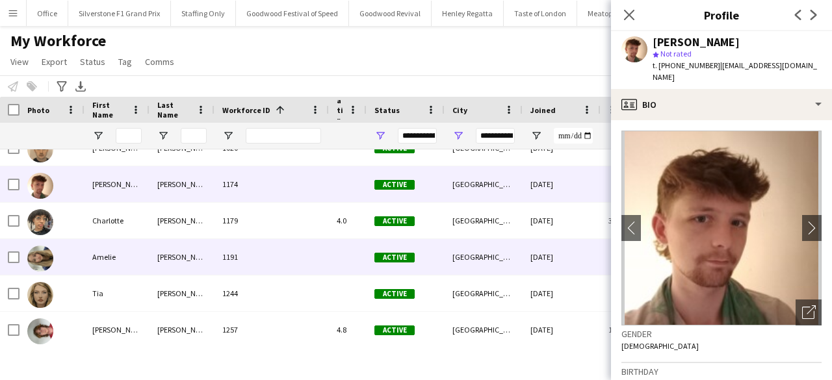
click at [110, 259] on div "Amelie" at bounding box center [116, 257] width 65 height 36
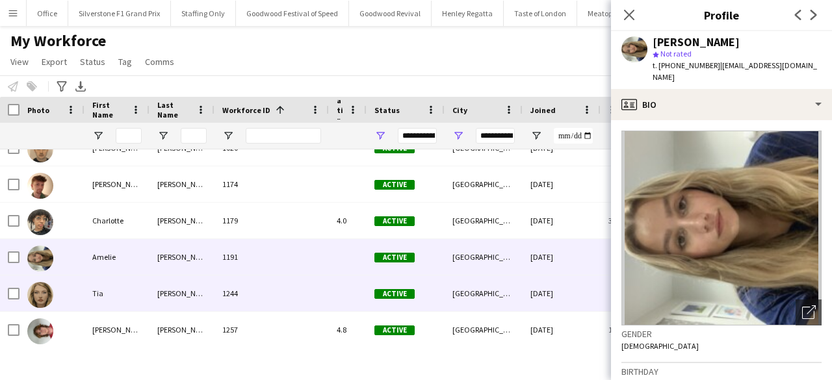
click at [129, 295] on div "Tia" at bounding box center [116, 293] width 65 height 36
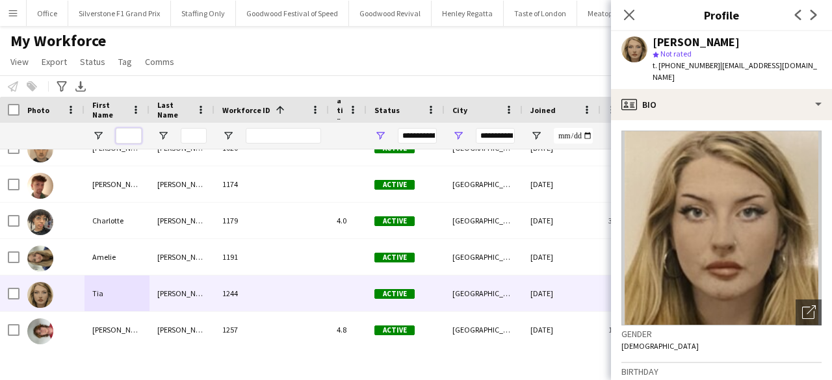
click at [134, 137] on input "First Name Filter Input" at bounding box center [129, 136] width 26 height 16
type input "***"
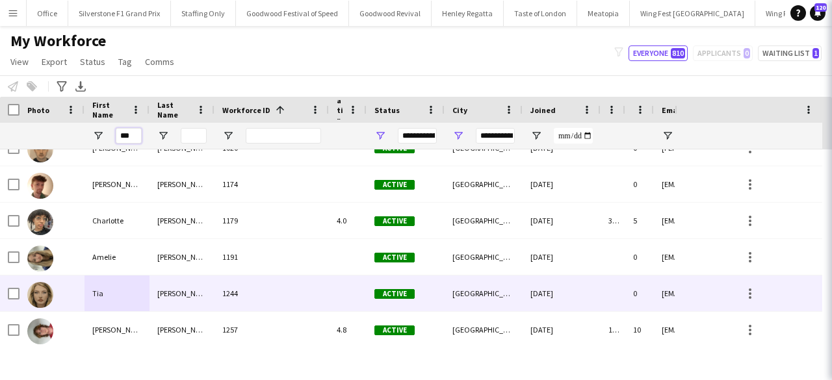
type input "***"
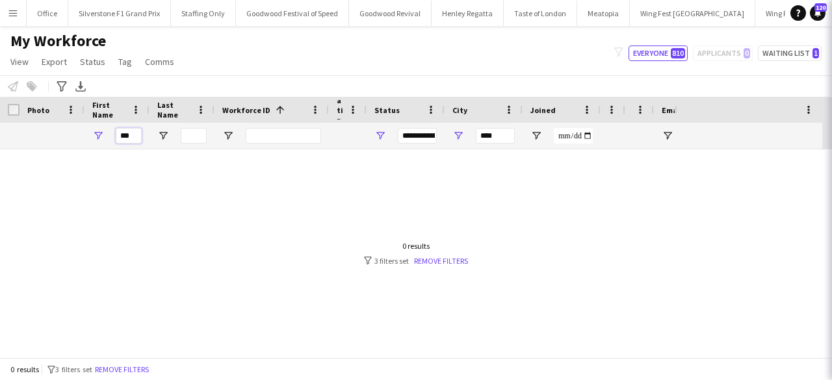
scroll to position [0, 0]
type input "*"
type input "**********"
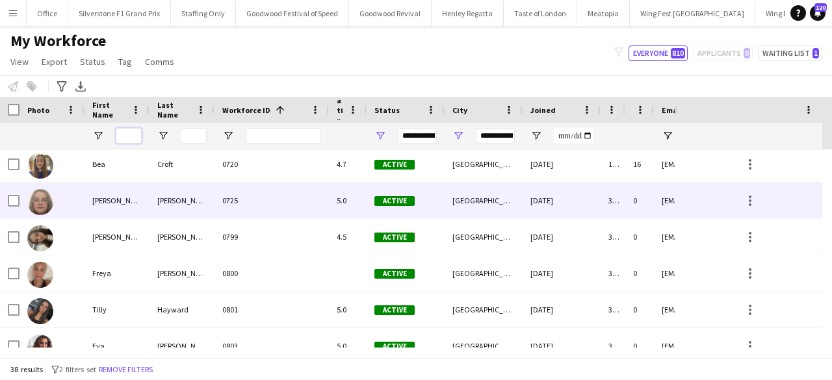
scroll to position [189, 0]
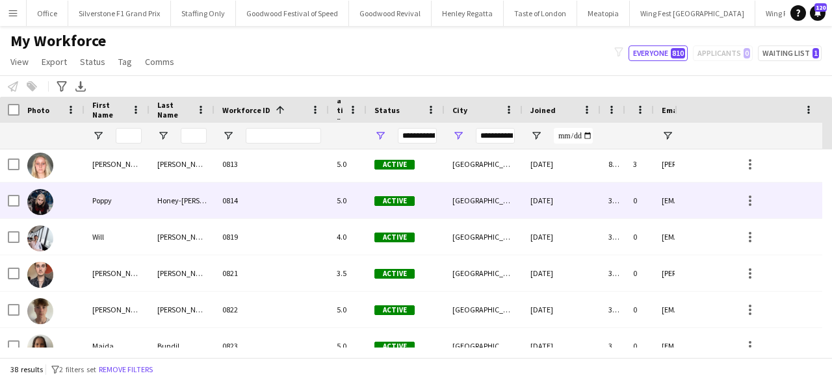
click at [201, 205] on div "Honey-[PERSON_NAME]" at bounding box center [181, 201] width 65 height 36
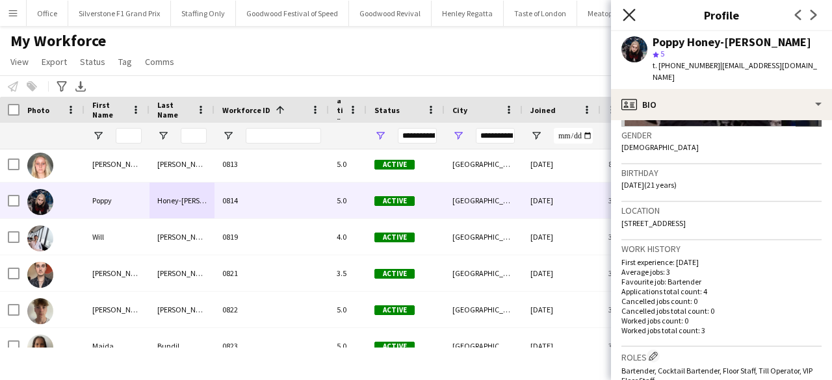
click at [627, 9] on icon "Close pop-in" at bounding box center [628, 14] width 12 height 12
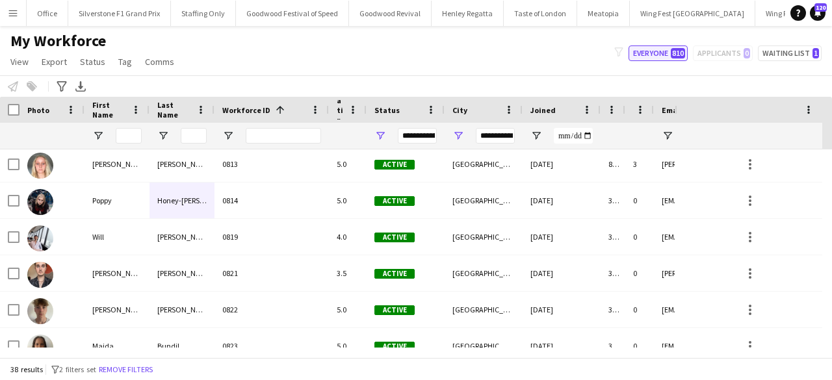
click at [668, 56] on button "Everyone 810" at bounding box center [657, 53] width 59 height 16
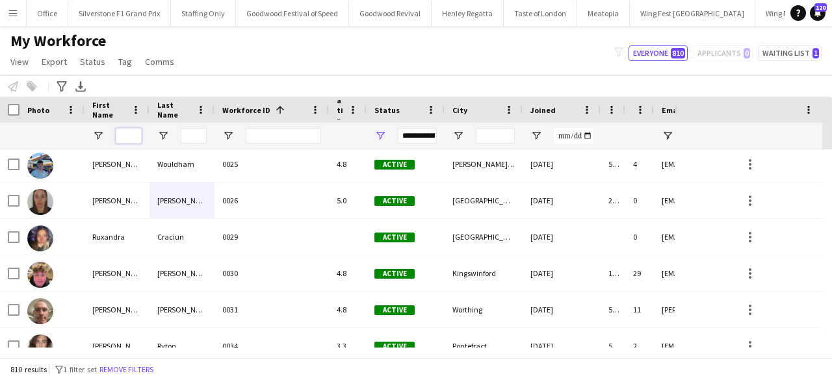
click at [121, 136] on input "First Name Filter Input" at bounding box center [129, 136] width 26 height 16
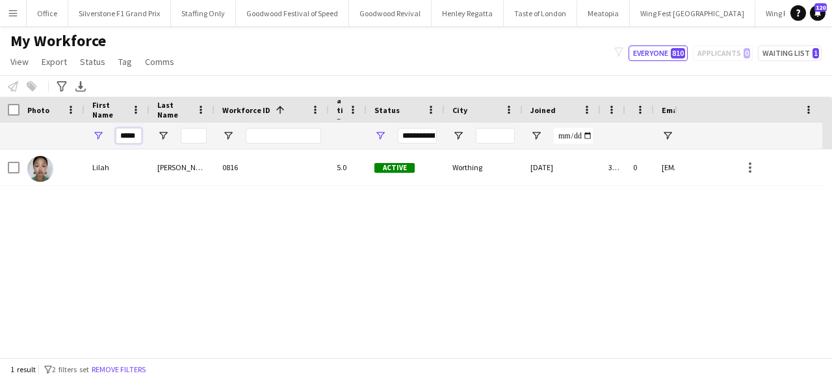
scroll to position [0, 0]
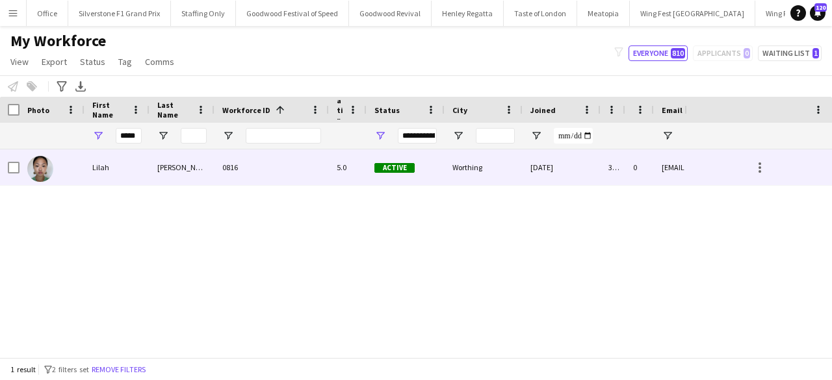
click at [128, 179] on div "Lilah" at bounding box center [116, 167] width 65 height 36
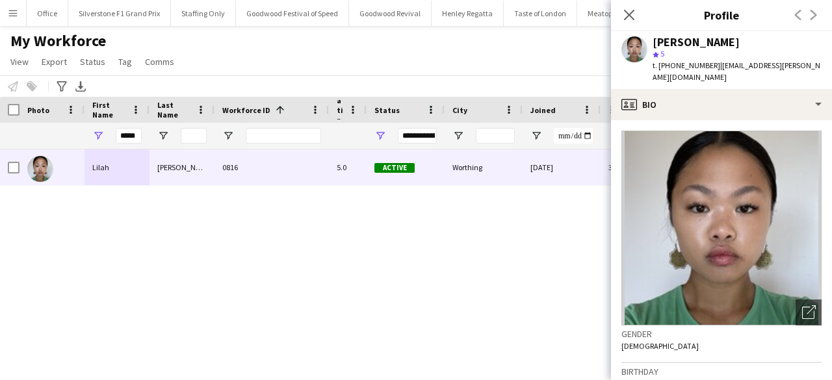
click at [116, 123] on div "*****" at bounding box center [129, 136] width 26 height 26
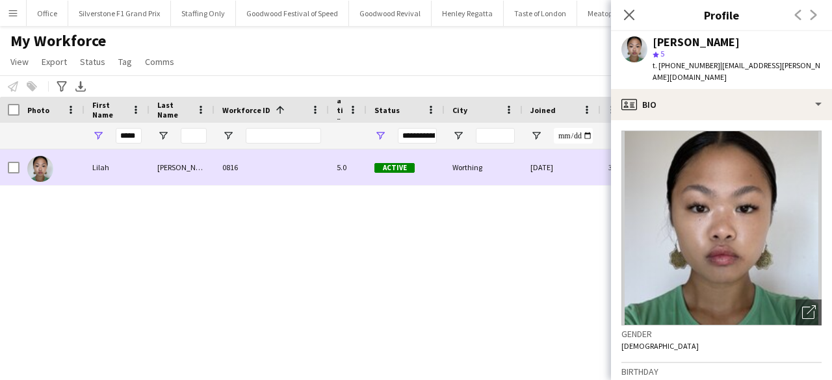
drag, startPoint x: 137, startPoint y: 151, endPoint x: 131, endPoint y: 138, distance: 15.1
click at [131, 138] on div "Workforce Details Photo First Name" at bounding box center [416, 227] width 832 height 261
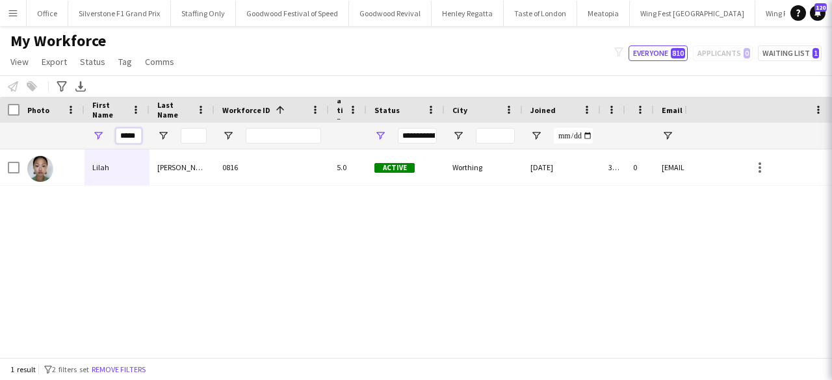
click at [131, 138] on input "*****" at bounding box center [129, 136] width 26 height 16
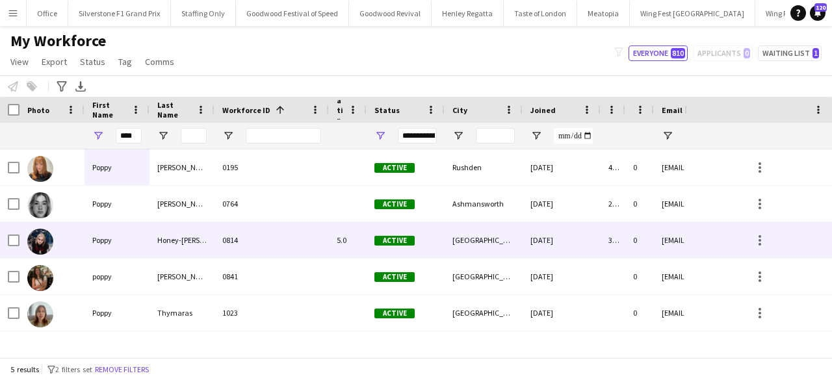
click at [163, 231] on div "Honey-[PERSON_NAME]" at bounding box center [181, 240] width 65 height 36
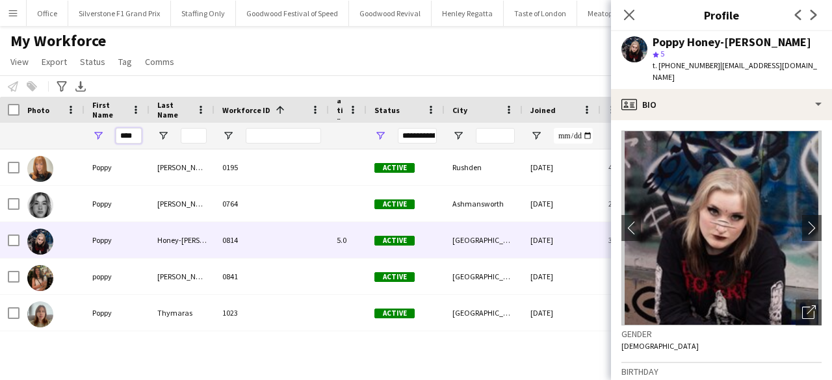
click at [127, 142] on input "****" at bounding box center [129, 136] width 26 height 16
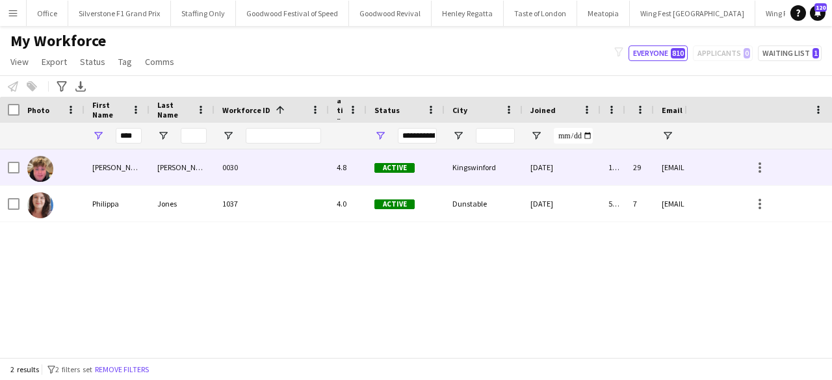
click at [126, 171] on div "[PERSON_NAME]" at bounding box center [116, 167] width 65 height 36
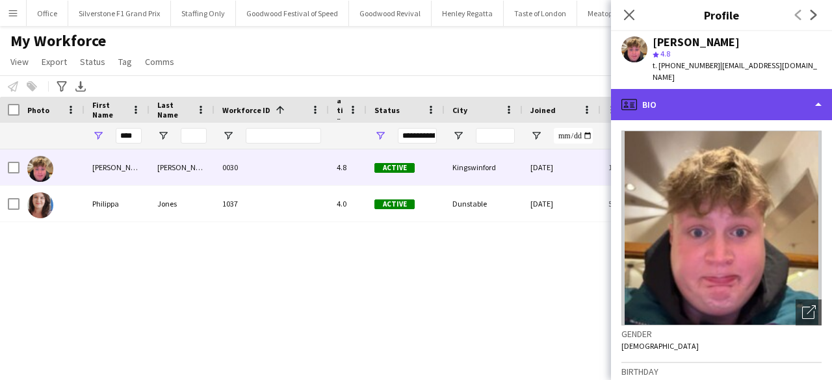
click at [712, 94] on div "profile Bio" at bounding box center [721, 104] width 221 height 31
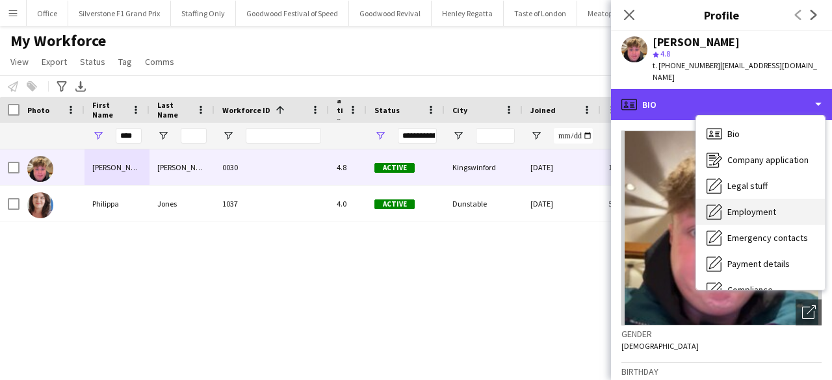
scroll to position [96, 0]
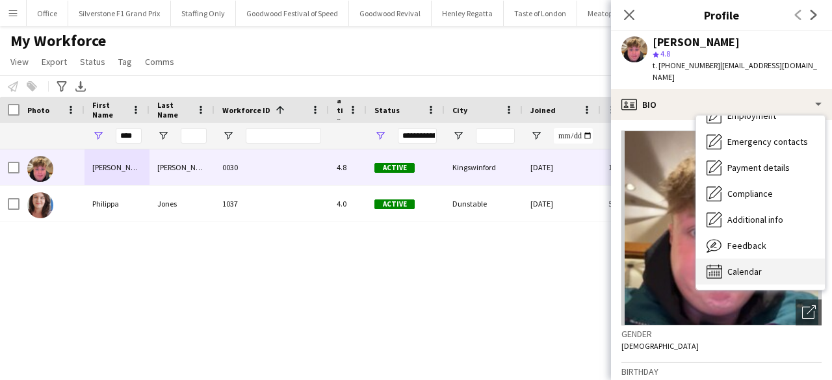
click at [735, 266] on span "Calendar" at bounding box center [744, 272] width 34 height 12
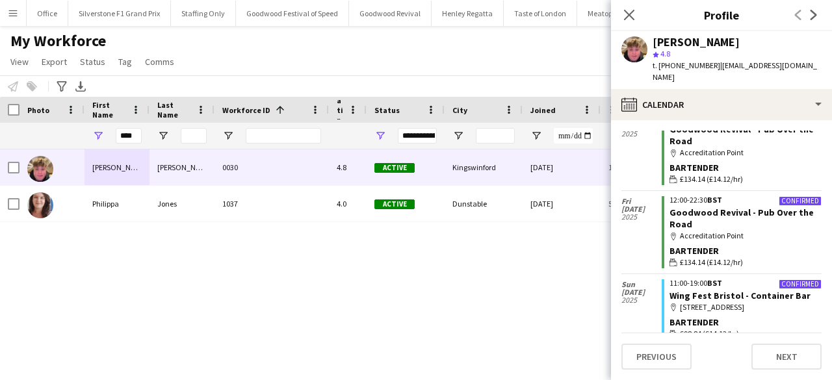
scroll to position [356, 0]
click at [118, 134] on input "****" at bounding box center [129, 136] width 26 height 16
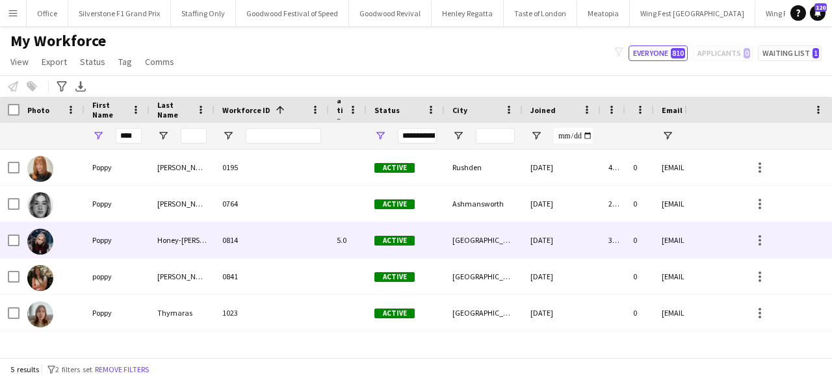
click at [126, 238] on div "Poppy" at bounding box center [116, 240] width 65 height 36
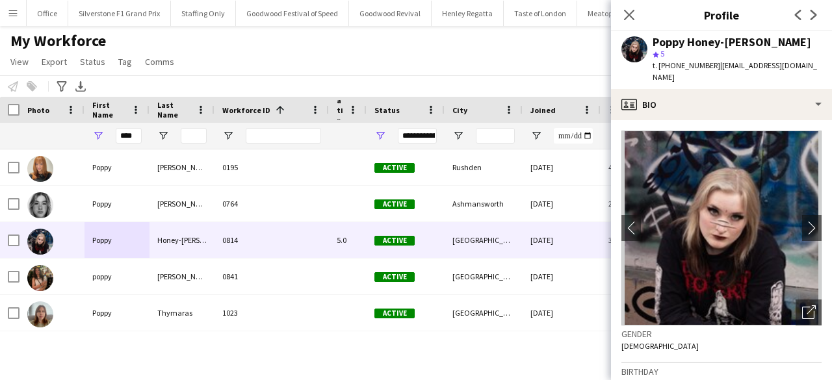
click at [673, 68] on span "t. [PHONE_NUMBER]" at bounding box center [686, 65] width 68 height 10
copy span "447901502860"
click at [125, 120] on div "First Name" at bounding box center [116, 110] width 49 height 26
click at [127, 137] on input "****" at bounding box center [129, 136] width 26 height 16
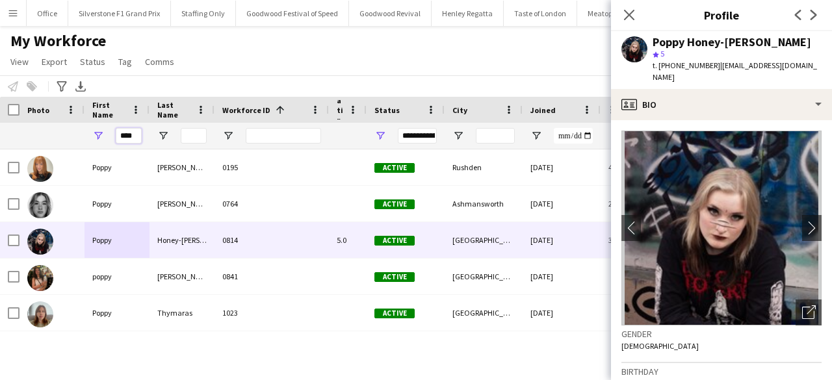
click at [127, 137] on input "****" at bounding box center [129, 136] width 26 height 16
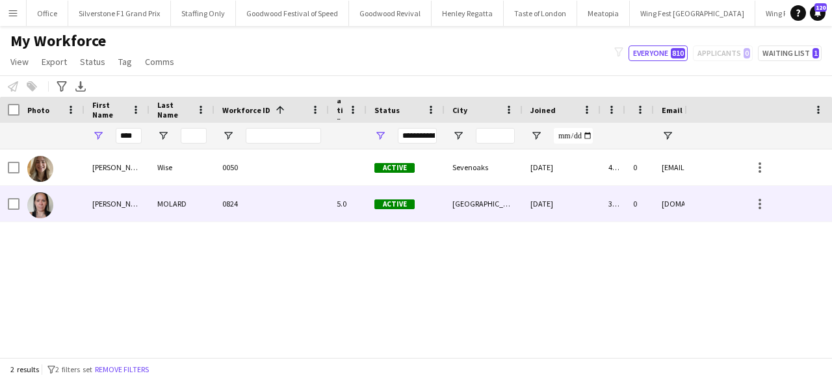
click at [134, 197] on div "[PERSON_NAME]" at bounding box center [116, 204] width 65 height 36
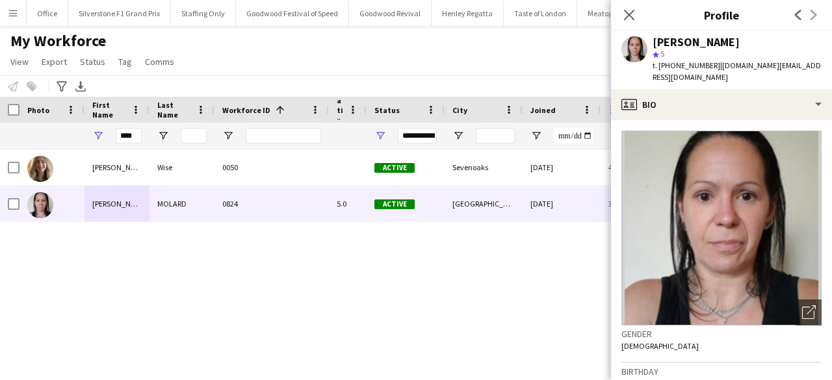
drag, startPoint x: 805, startPoint y: 66, endPoint x: 717, endPoint y: 68, distance: 88.4
click at [717, 68] on div "[PERSON_NAME] star 5 t. [PHONE_NUMBER] | [DOMAIN_NAME][EMAIL_ADDRESS][DOMAIN_NA…" at bounding box center [721, 60] width 221 height 58
copy span "[DOMAIN_NAME][EMAIL_ADDRESS][DOMAIN_NAME]"
click at [129, 132] on input "****" at bounding box center [129, 136] width 26 height 16
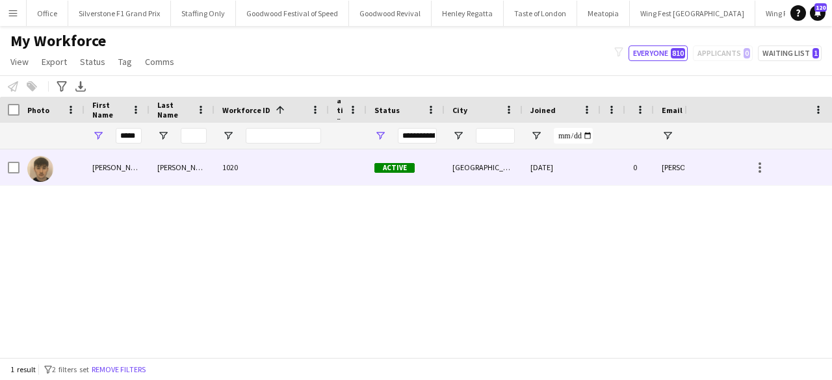
click at [134, 179] on div "[PERSON_NAME]" at bounding box center [116, 167] width 65 height 36
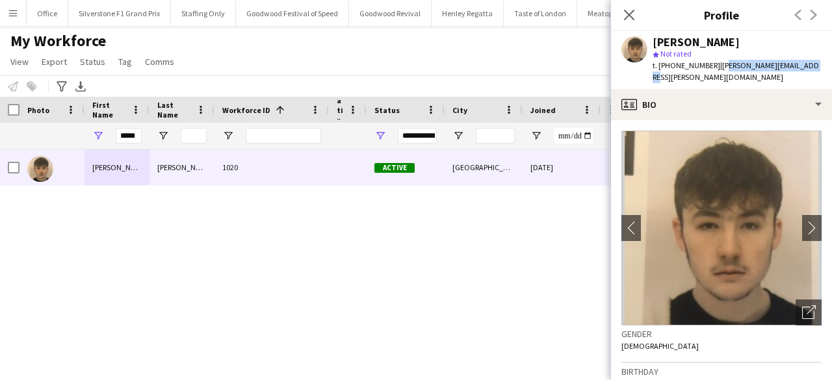
drag, startPoint x: 793, startPoint y: 65, endPoint x: 715, endPoint y: 70, distance: 77.5
click at [715, 70] on div "[PERSON_NAME] star Not rated t. [PHONE_NUMBER] | [PERSON_NAME][EMAIL_ADDRESS][P…" at bounding box center [721, 60] width 221 height 58
click at [715, 70] on span "| [PERSON_NAME][EMAIL_ADDRESS][PERSON_NAME][DOMAIN_NAME]" at bounding box center [735, 70] width 166 height 21
drag, startPoint x: 715, startPoint y: 70, endPoint x: 795, endPoint y: 70, distance: 79.9
click at [795, 70] on div "[PERSON_NAME] star Not rated t. [PHONE_NUMBER] | [PERSON_NAME][EMAIL_ADDRESS][P…" at bounding box center [721, 60] width 221 height 58
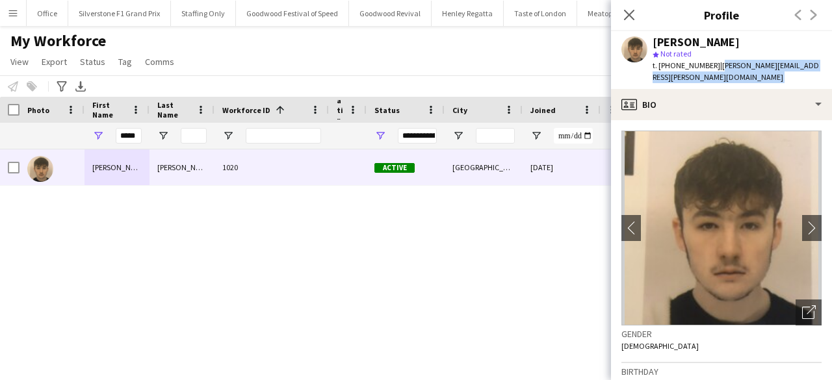
drag, startPoint x: 795, startPoint y: 70, endPoint x: 714, endPoint y: 76, distance: 81.4
click at [714, 76] on div "[PERSON_NAME] star Not rated t. [PHONE_NUMBER] | [PERSON_NAME][EMAIL_ADDRESS][P…" at bounding box center [721, 60] width 221 height 58
copy app-crew-profile "[PERSON_NAME][EMAIL_ADDRESS][PERSON_NAME][DOMAIN_NAME] profile"
click at [127, 139] on input "*****" at bounding box center [129, 136] width 26 height 16
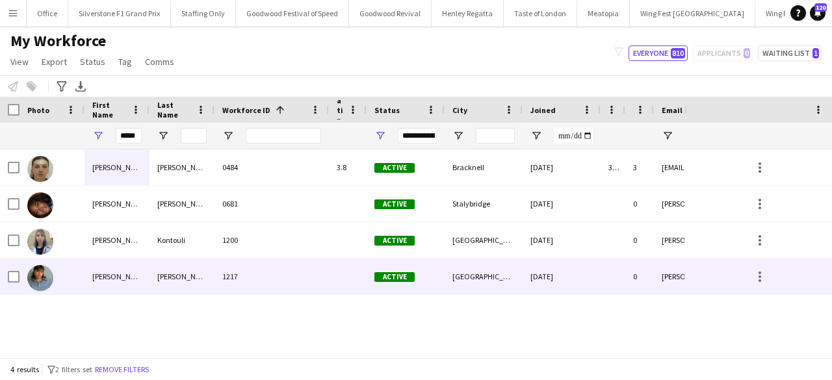
click at [241, 285] on div "1217" at bounding box center [271, 277] width 114 height 36
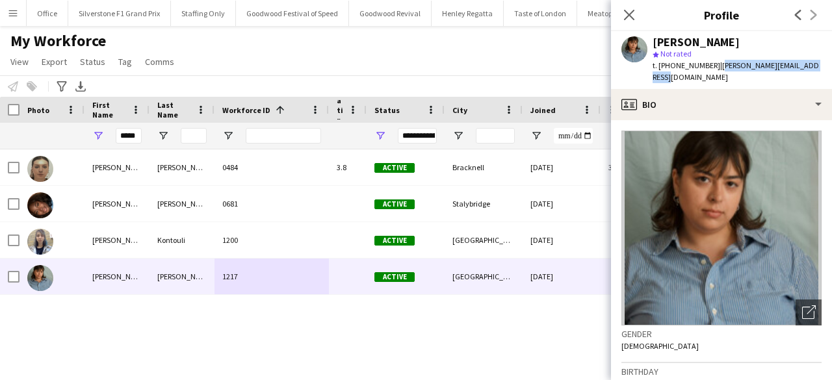
drag, startPoint x: 819, startPoint y: 68, endPoint x: 715, endPoint y: 70, distance: 103.3
click at [715, 70] on div "[PERSON_NAME] star Not rated t. [PHONE_NUMBER] | [PERSON_NAME][EMAIL_ADDRESS][D…" at bounding box center [721, 60] width 221 height 58
copy span "[PERSON_NAME][EMAIL_ADDRESS][DOMAIN_NAME]"
click at [130, 137] on input "*****" at bounding box center [129, 136] width 26 height 16
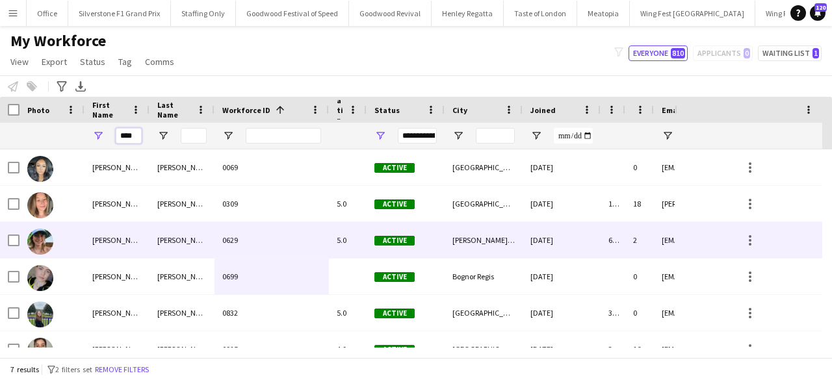
type input "****"
click at [143, 242] on div "[PERSON_NAME]" at bounding box center [116, 240] width 65 height 36
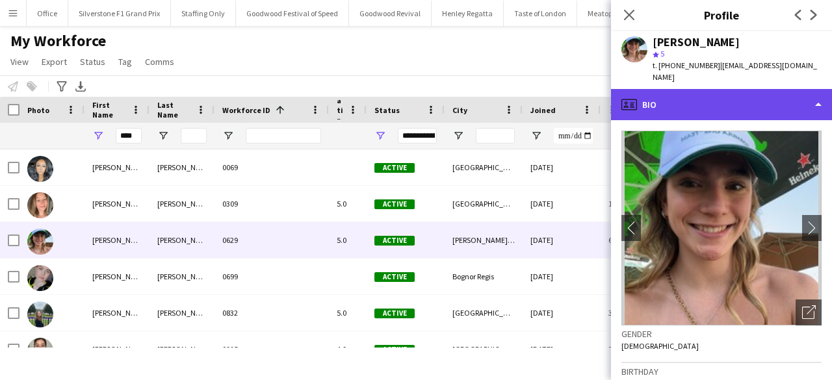
click at [696, 89] on div "profile Bio" at bounding box center [721, 104] width 221 height 31
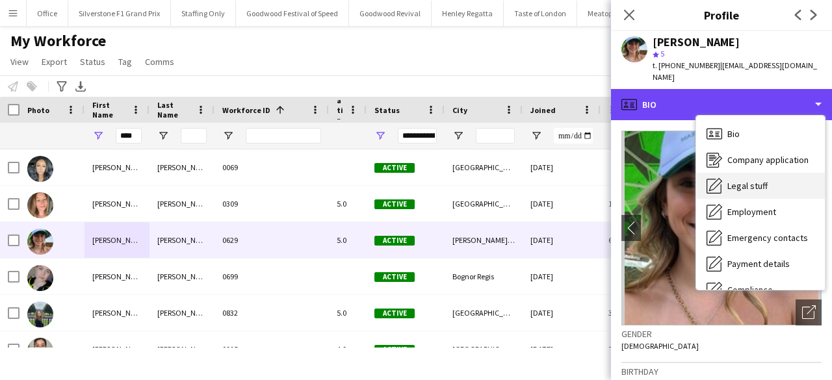
scroll to position [96, 0]
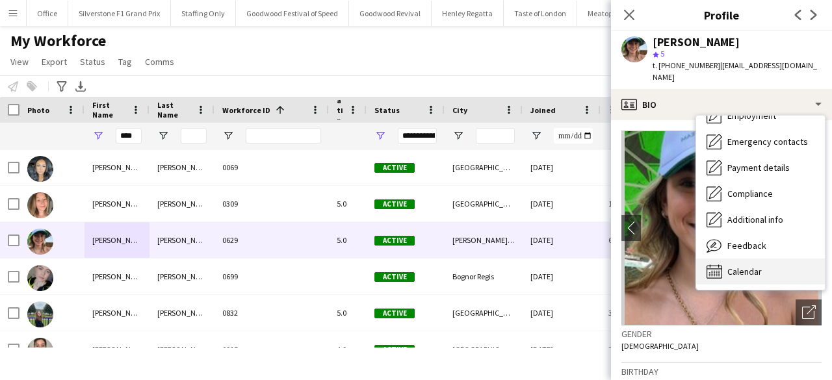
click at [752, 266] on span "Calendar" at bounding box center [744, 272] width 34 height 12
